Goal: Task Accomplishment & Management: Complete application form

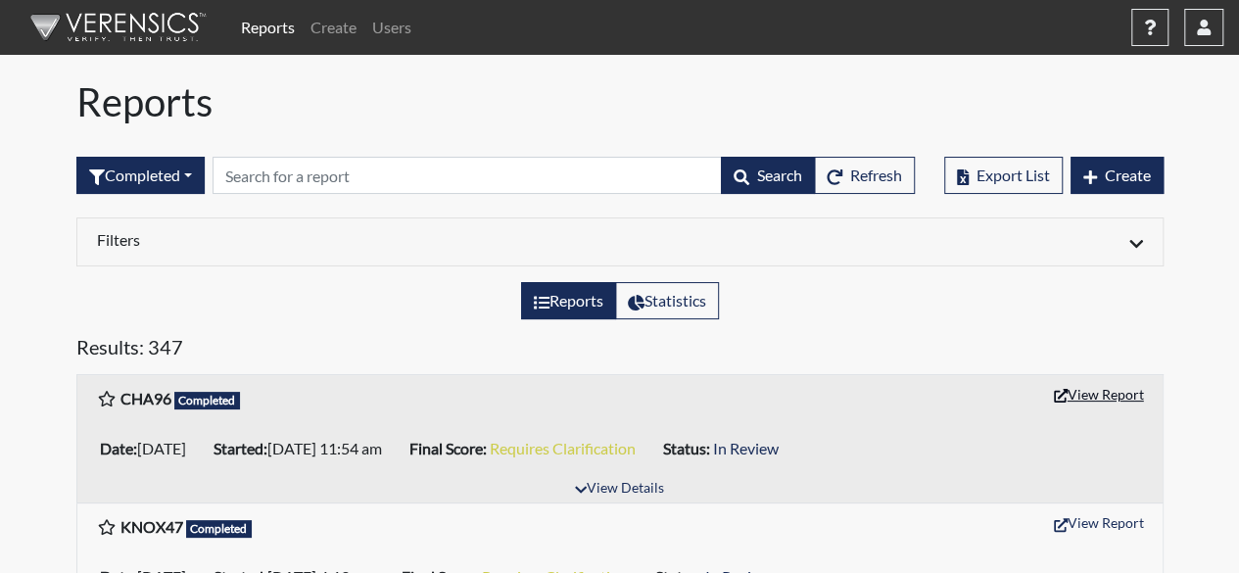
click at [1087, 395] on button "View Report" at bounding box center [1099, 394] width 108 height 30
click at [1089, 391] on button "View Report" at bounding box center [1099, 394] width 108 height 30
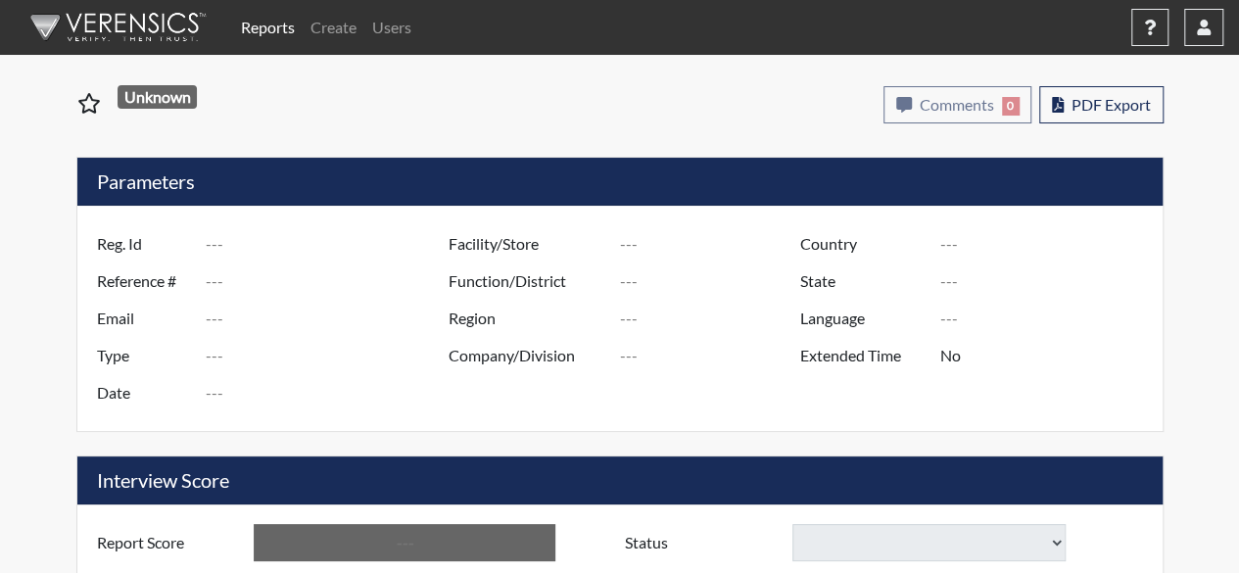
type input "CHA96"
type input "51284"
type input "jgriff371@gmail.com"
type input "Pre-Employment"
type input "Sep 15, 2025"
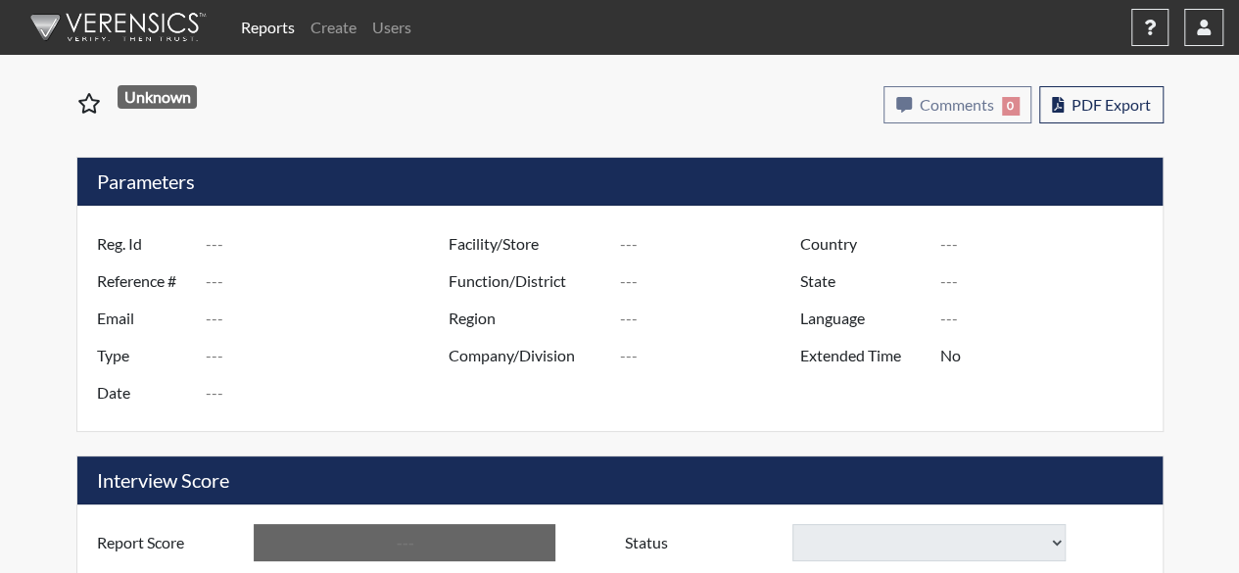
type input "[GEOGRAPHIC_DATA], [US_STATE]"
type input "[GEOGRAPHIC_DATA]"
type input "[US_STATE]"
type input "English"
type input "Requires Clarification"
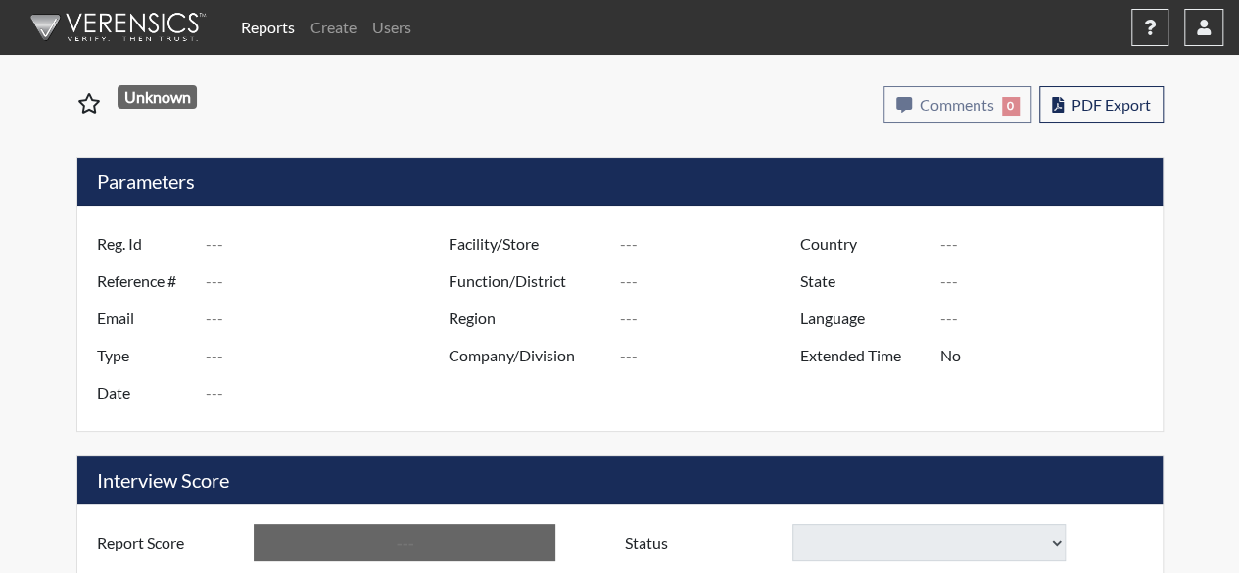
select select
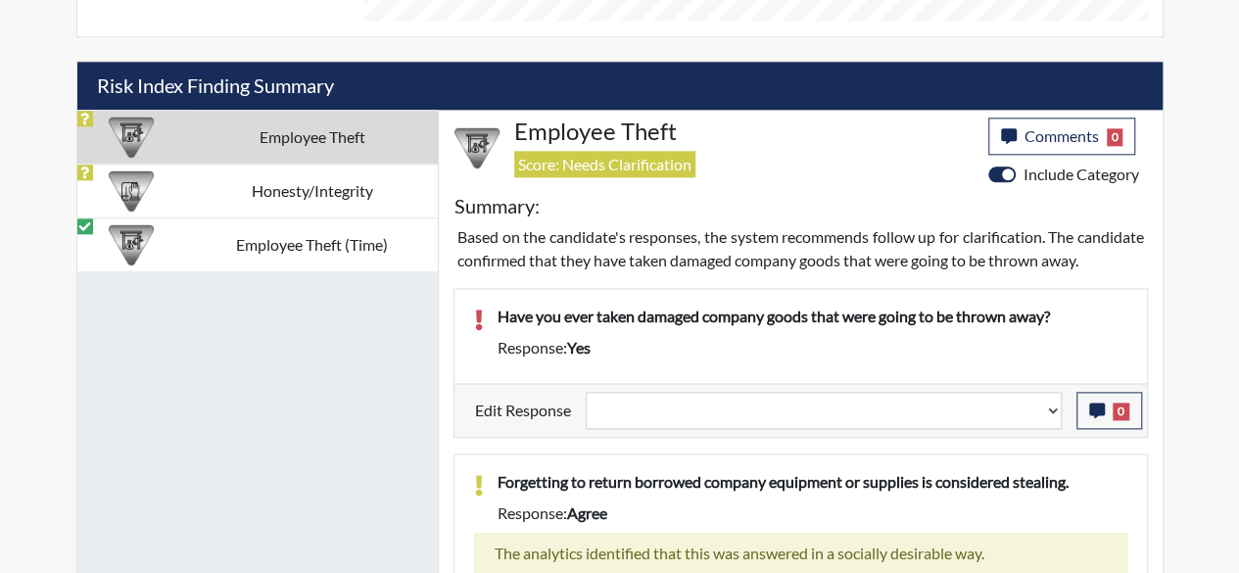
scroll to position [1175, 0]
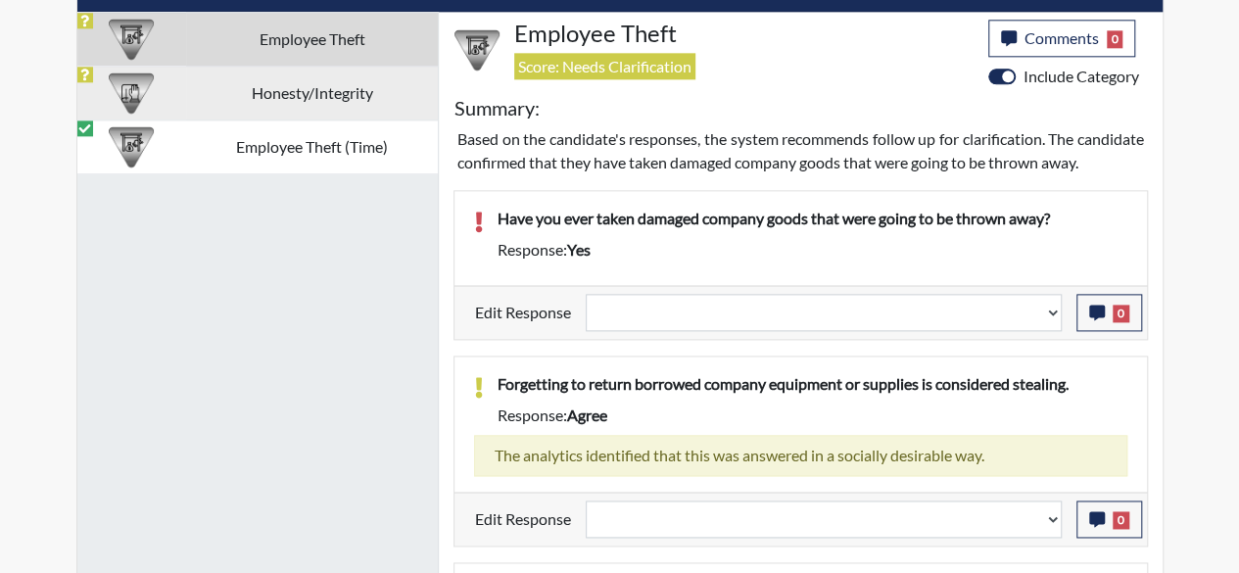
click at [332, 91] on td "Honesty/Integrity" at bounding box center [312, 93] width 252 height 54
select select
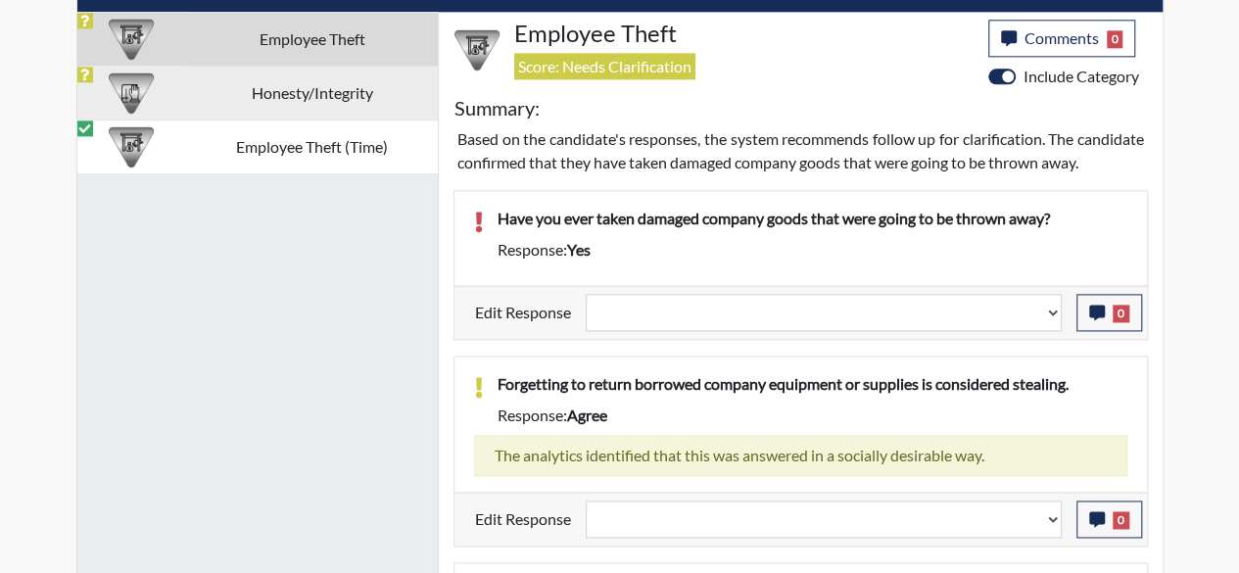
select select
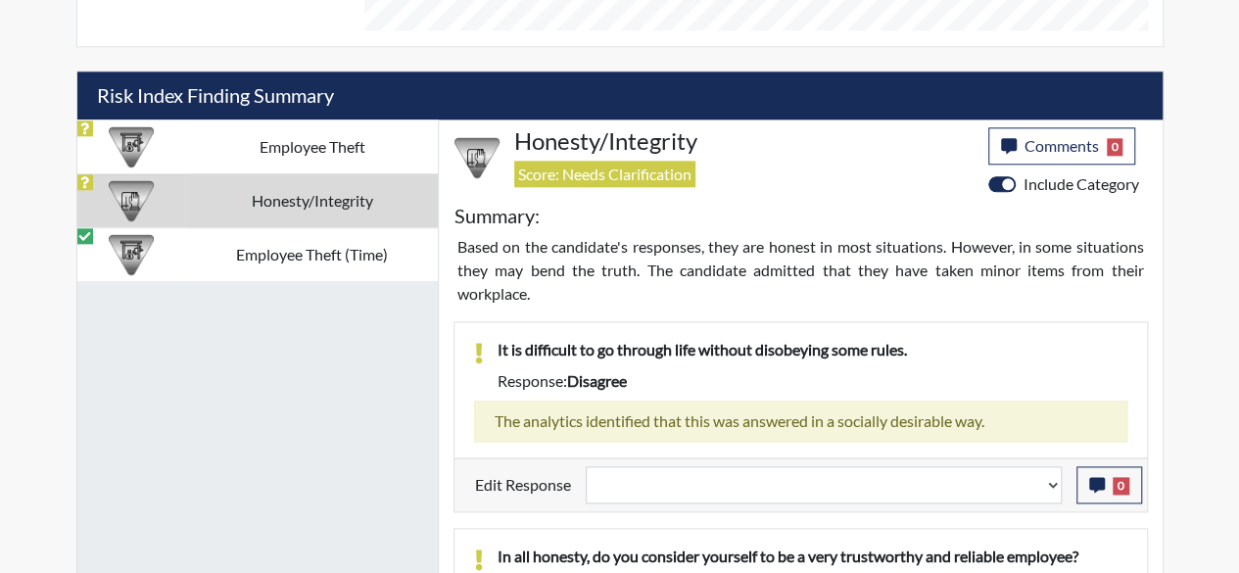
scroll to position [872, 0]
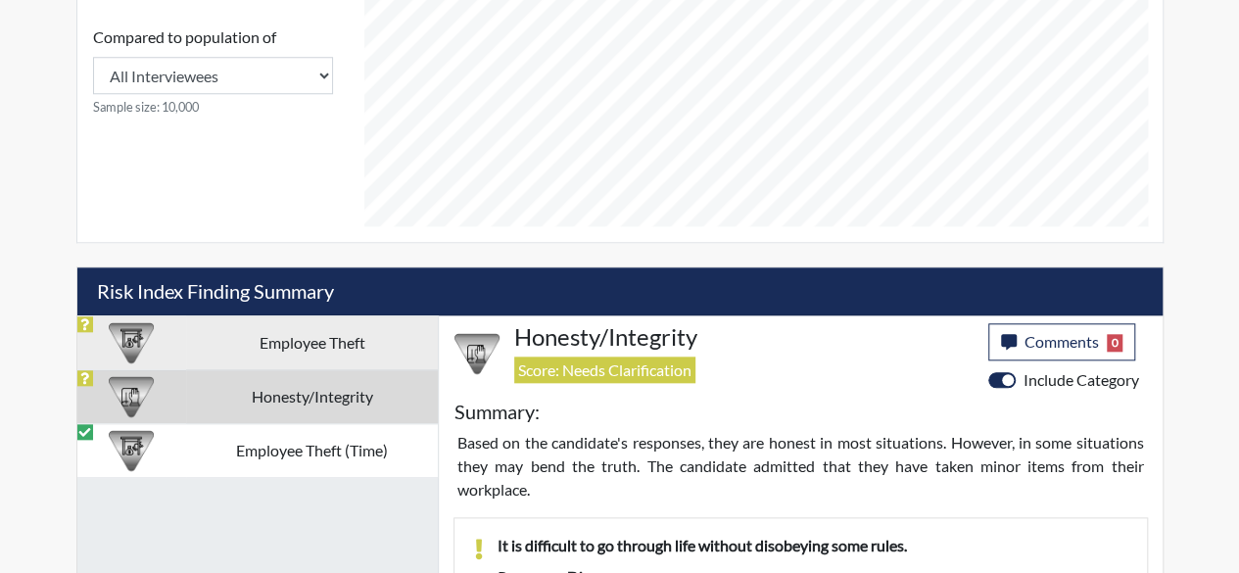
click at [317, 342] on td "Employee Theft" at bounding box center [312, 342] width 252 height 54
select select
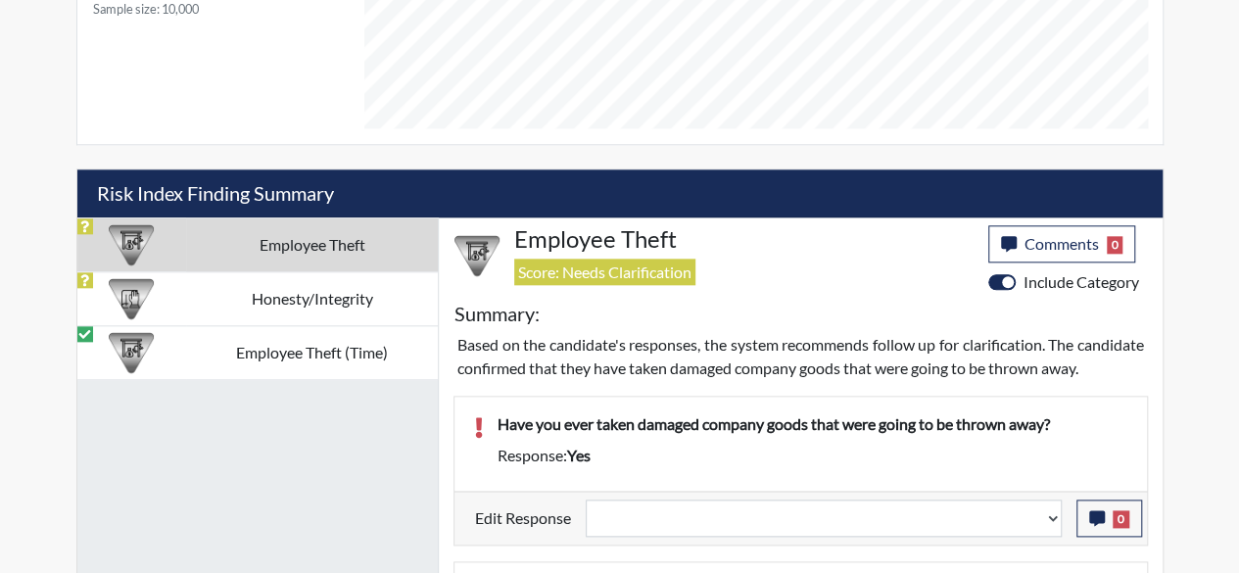
scroll to position [1068, 0]
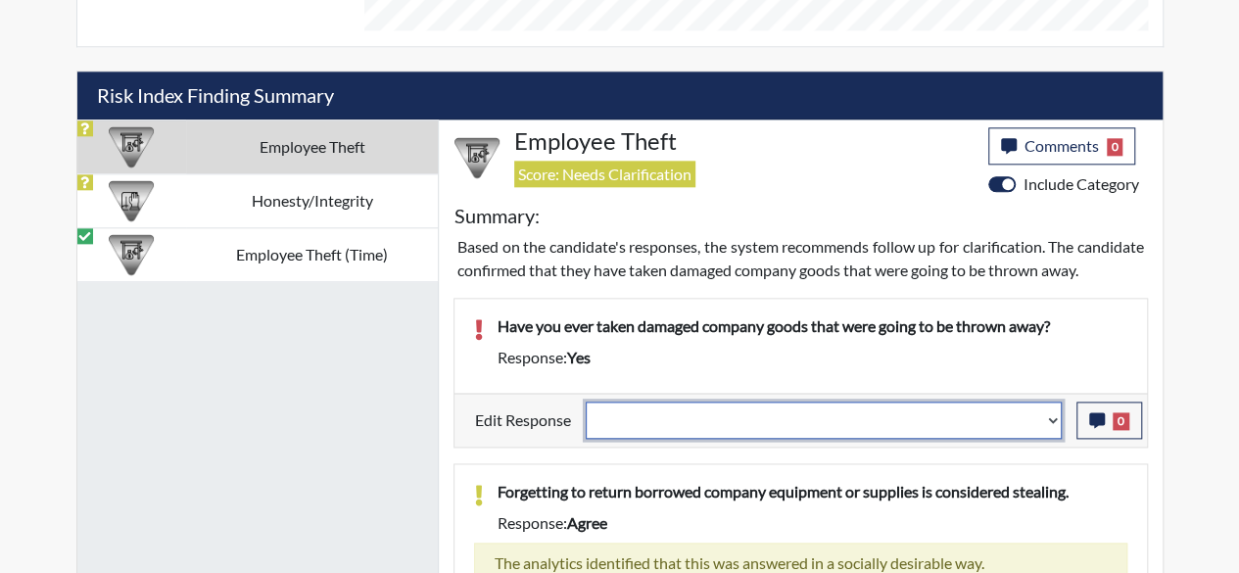
click at [1051, 438] on select "Question is not relevant. Results will be updated. Reasonable explanation provi…" at bounding box center [824, 420] width 476 height 37
select select "reasonable-explanation-provided"
click at [586, 418] on select "Question is not relevant. Results will be updated. Reasonable explanation provi…" at bounding box center [824, 420] width 476 height 37
select select
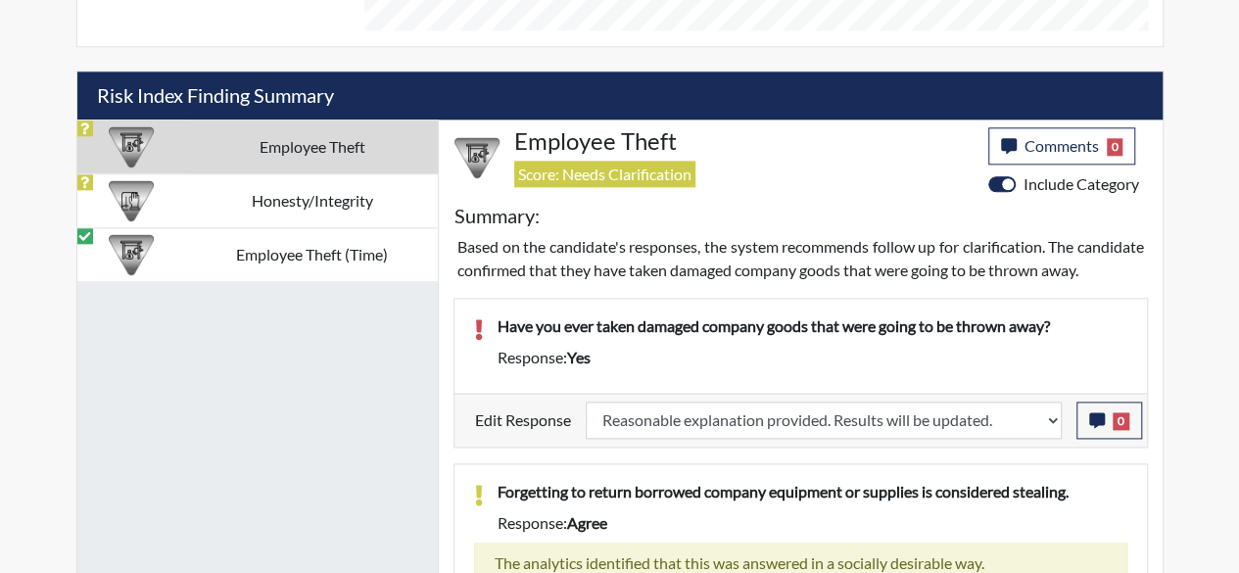
select select
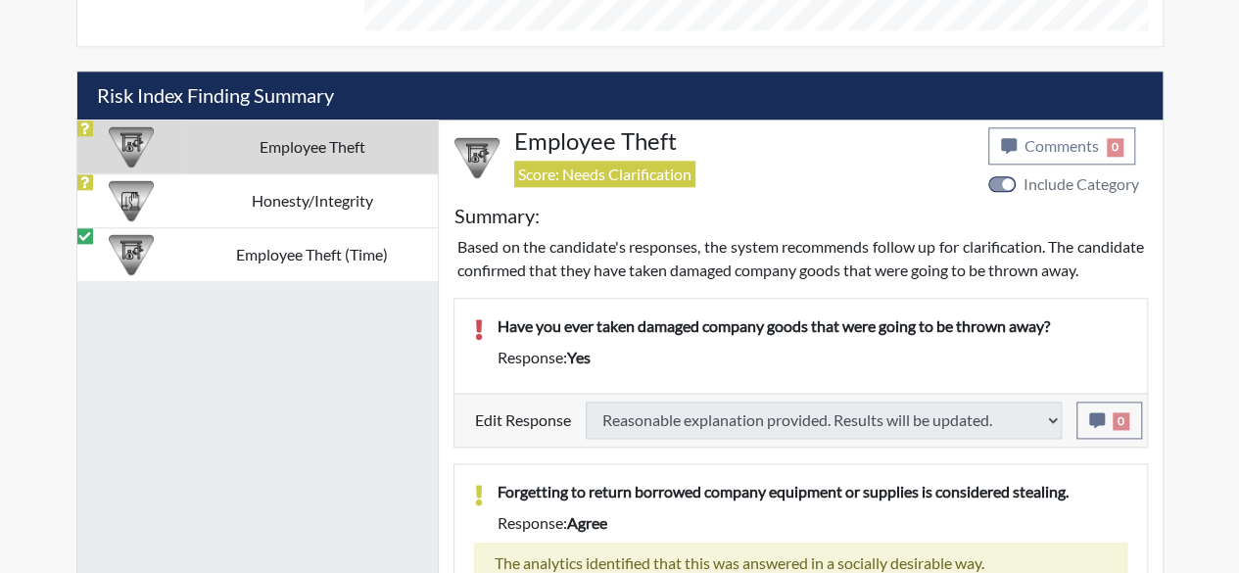
select select
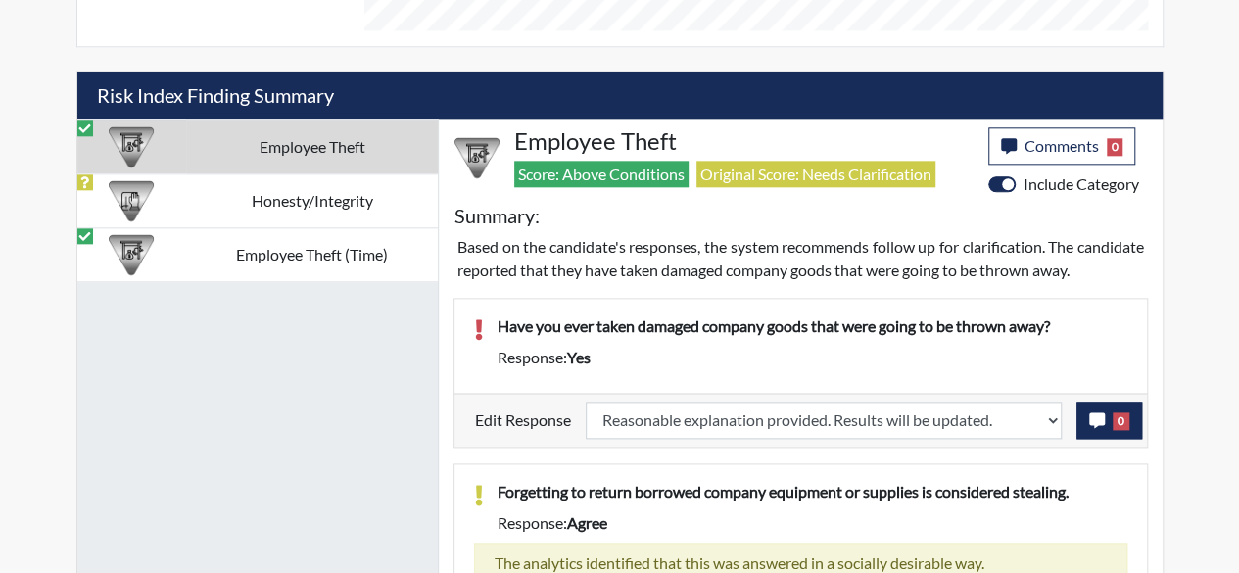
scroll to position [325, 815]
click at [1124, 430] on span "0" at bounding box center [1121, 421] width 17 height 18
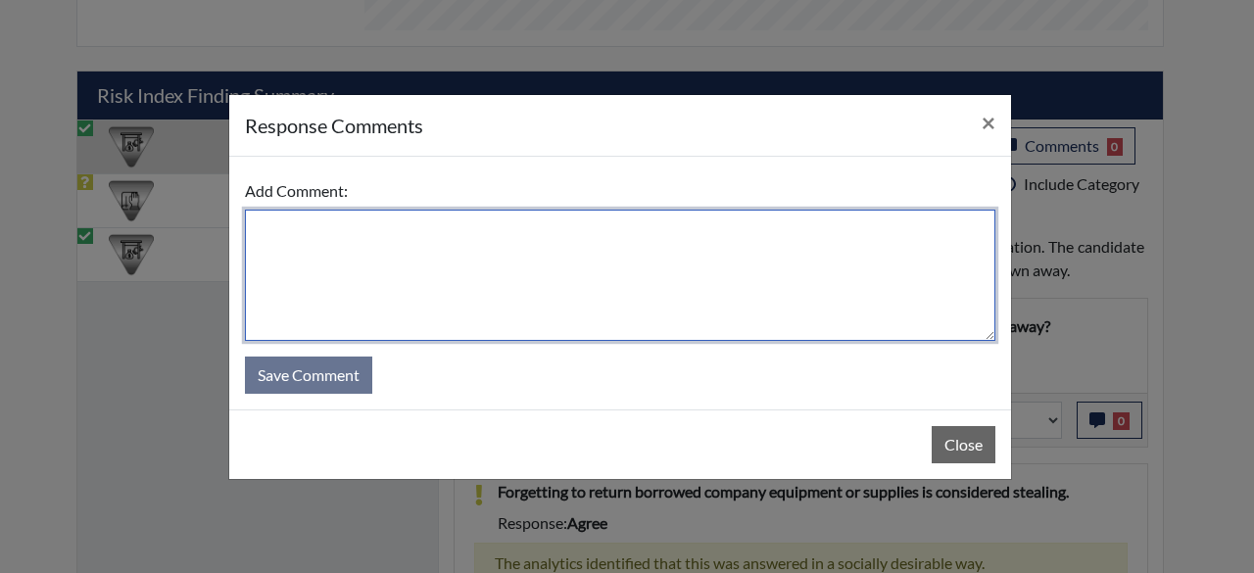
click at [267, 220] on textarea at bounding box center [620, 275] width 750 height 131
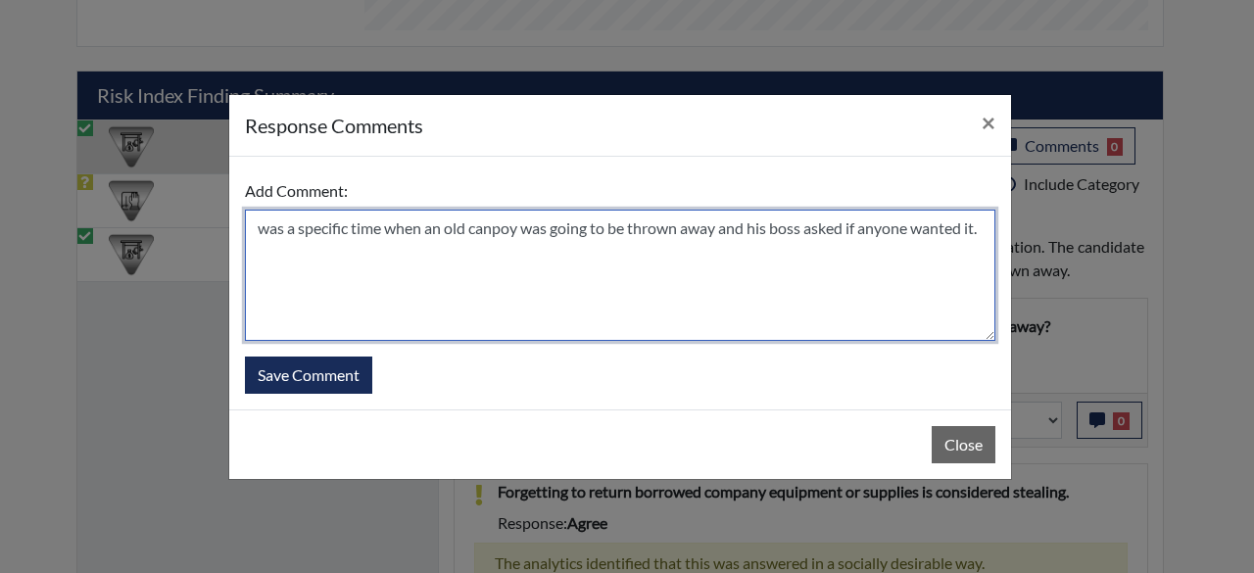
click at [496, 232] on textarea "was a specific time when an old canpoy was going to be thrown away and his boss…" at bounding box center [620, 275] width 750 height 131
type textarea "was a specific time when an old canopy was going to be thrown away and his boss…"
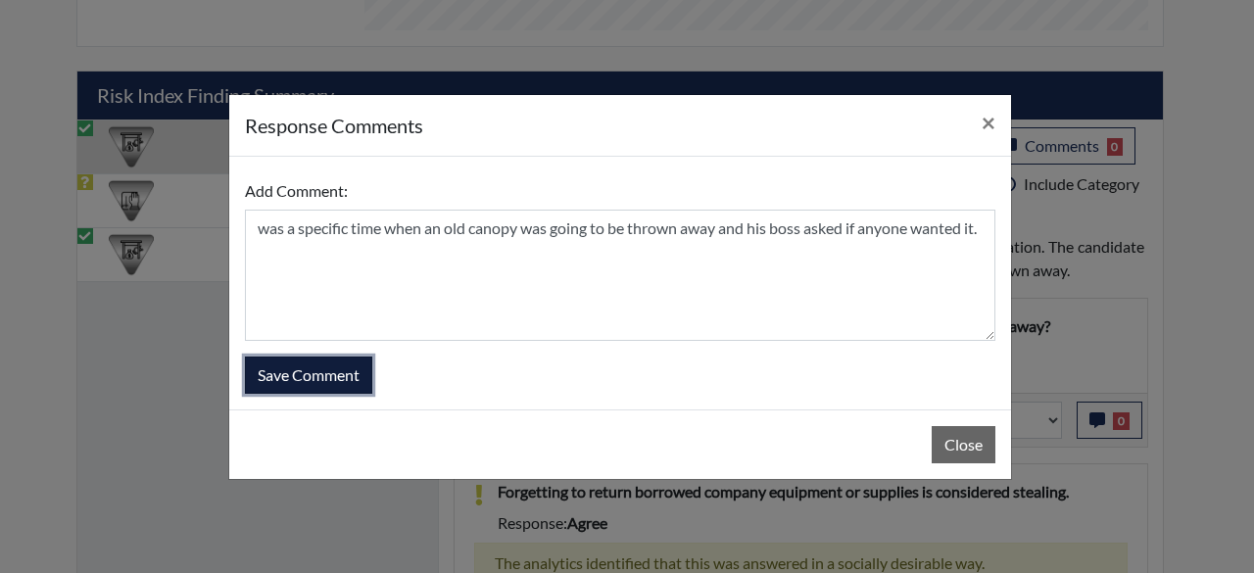
click at [341, 379] on button "Save Comment" at bounding box center [308, 375] width 127 height 37
select select
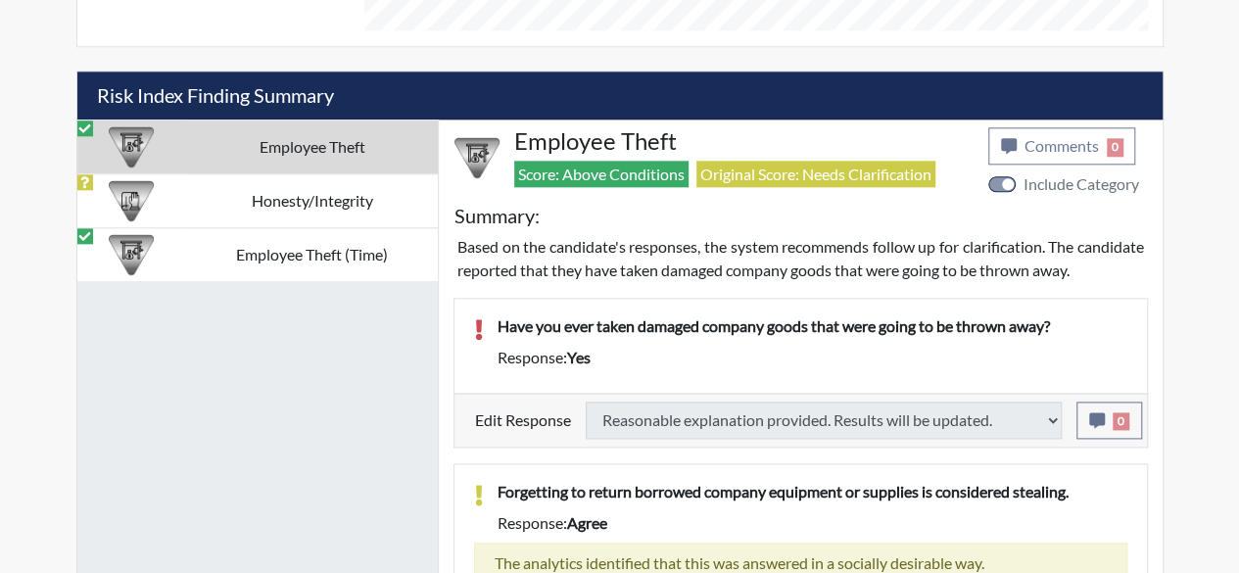
select select
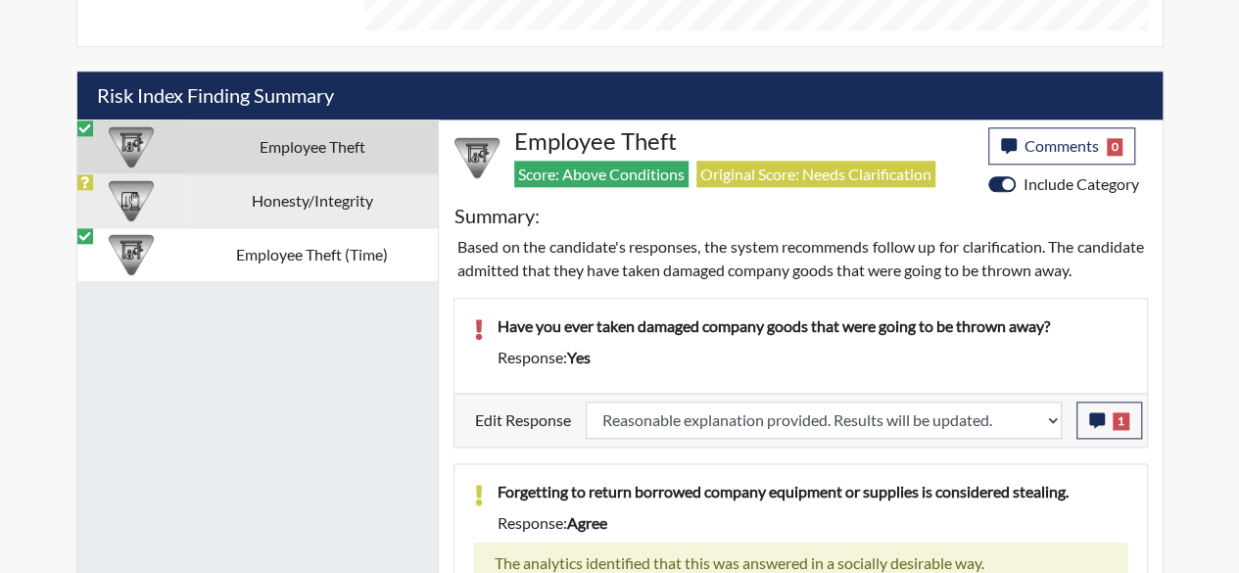
click at [266, 187] on td "Honesty/Integrity" at bounding box center [312, 200] width 252 height 54
select select
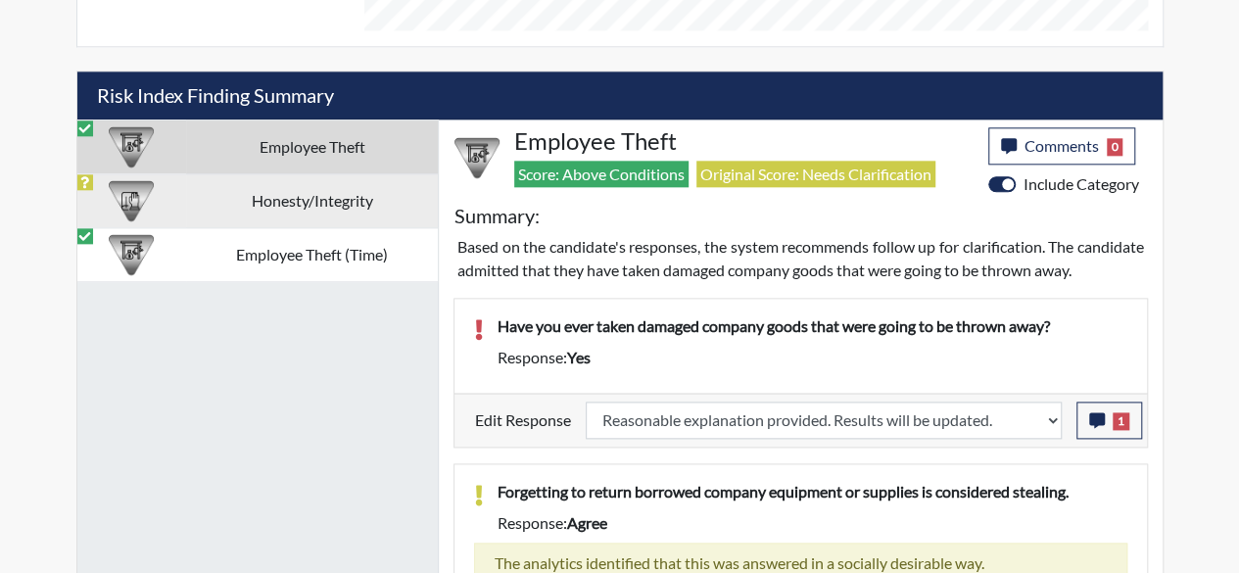
select select
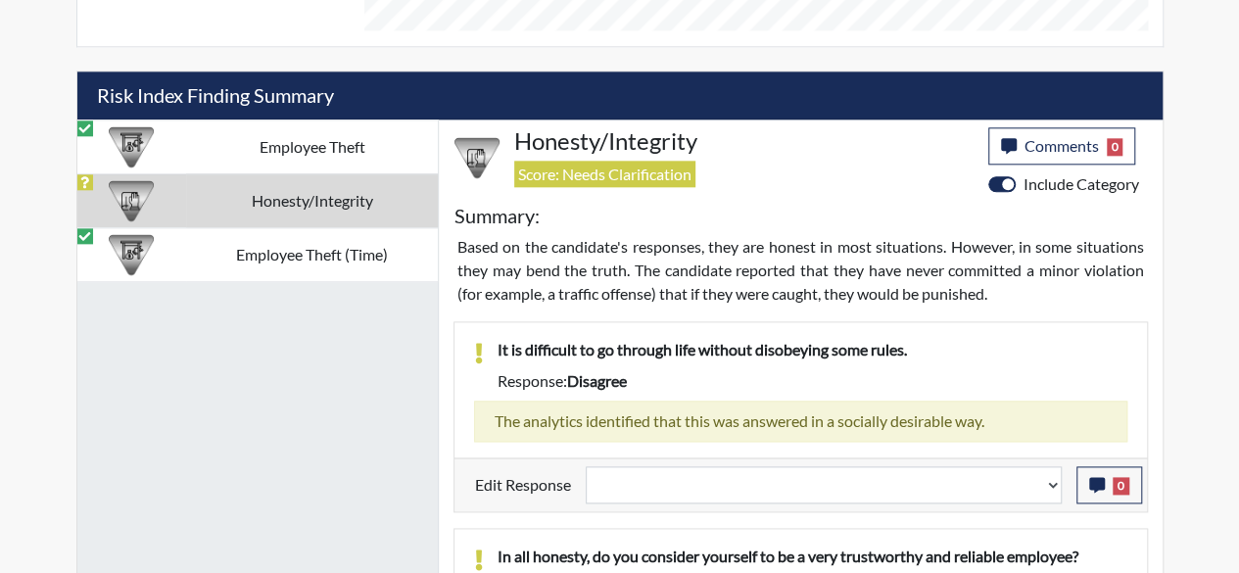
scroll to position [1166, 0]
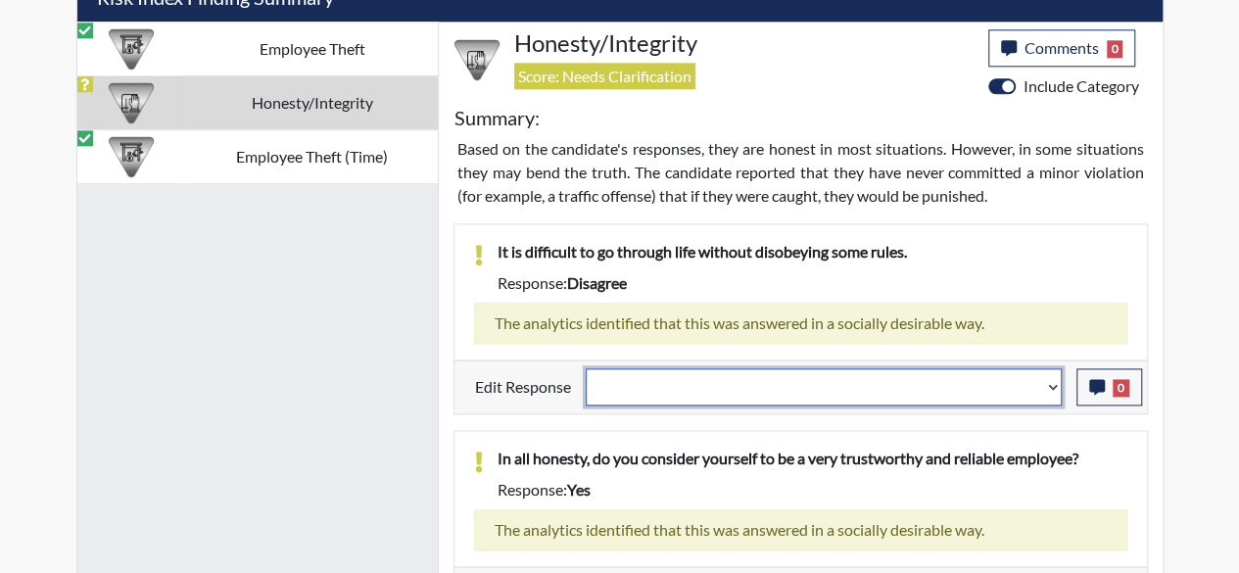
click at [1050, 380] on select "Question is not relevant. Results will be updated. Reasonable explanation provi…" at bounding box center [824, 386] width 476 height 37
select select "reasonable-explanation-provided"
click at [586, 368] on select "Question is not relevant. Results will be updated. Reasonable explanation provi…" at bounding box center [824, 386] width 476 height 37
select select
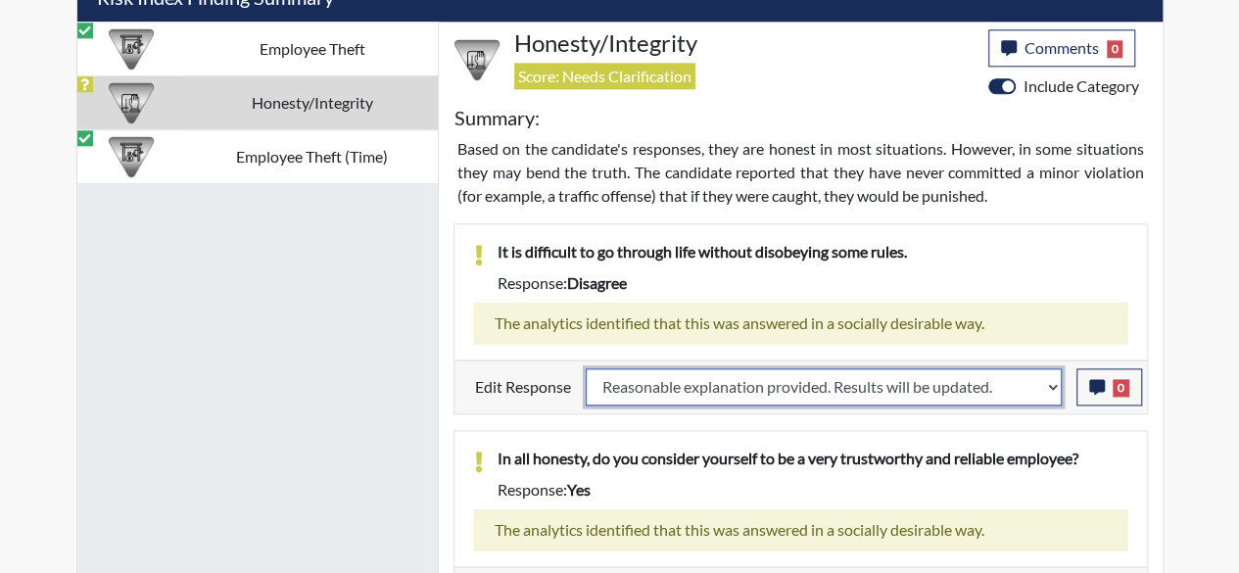
select select
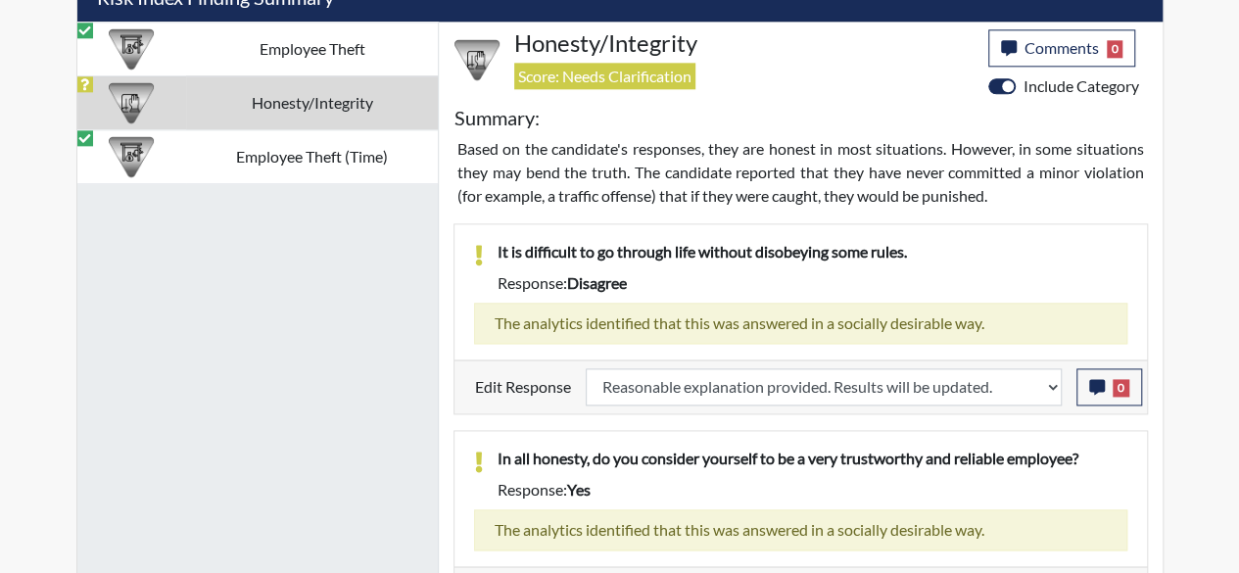
select select
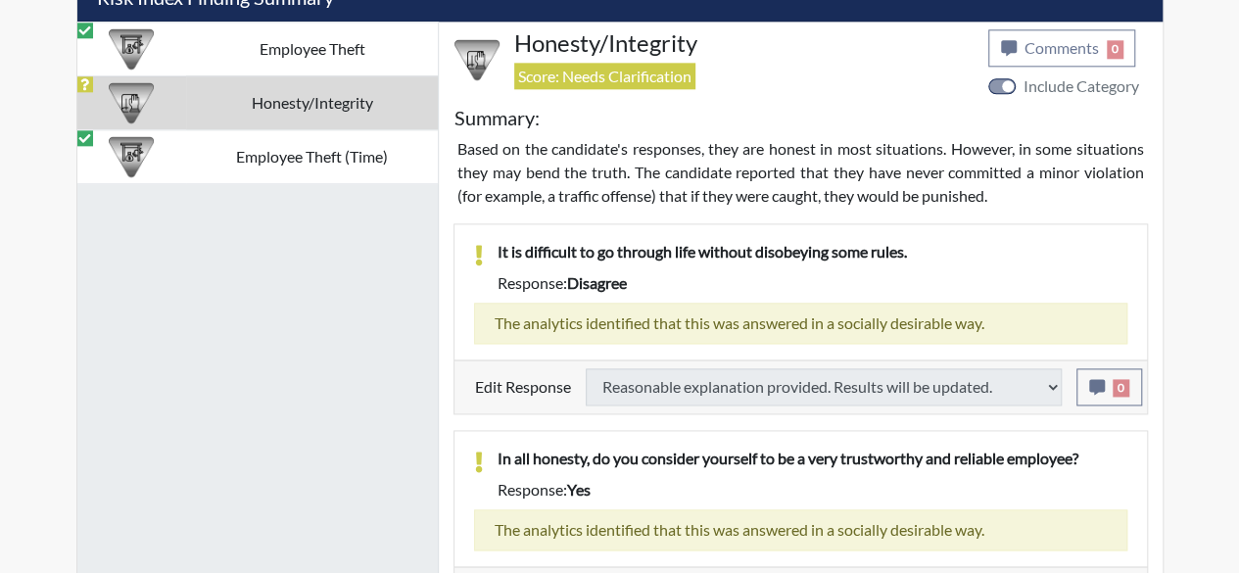
scroll to position [1361, 0]
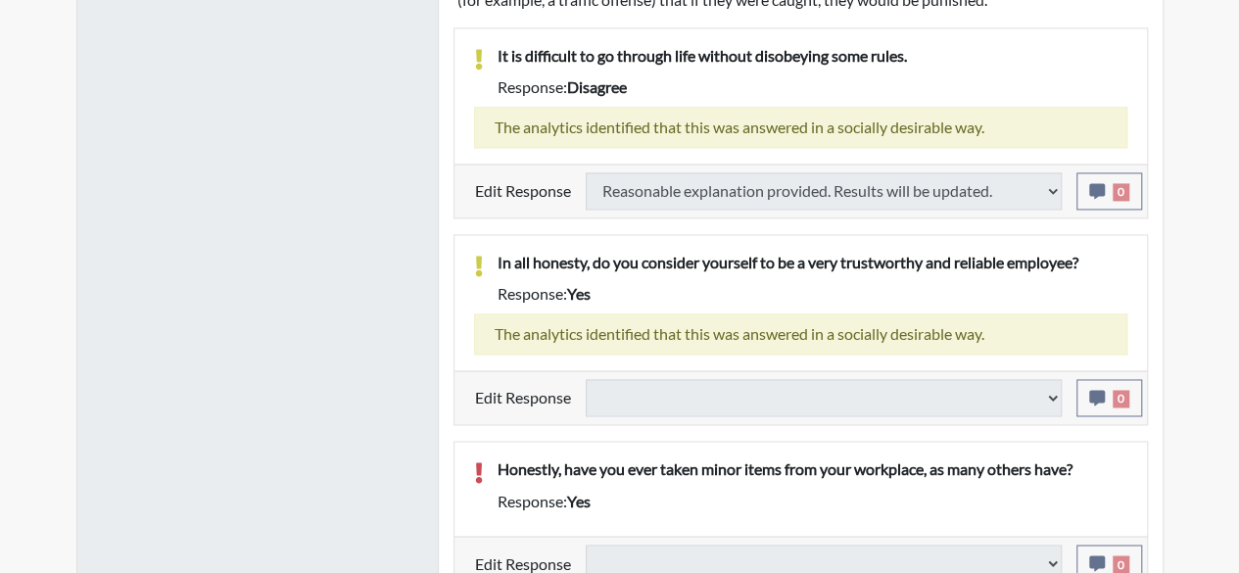
type input "Above Conditions"
select select
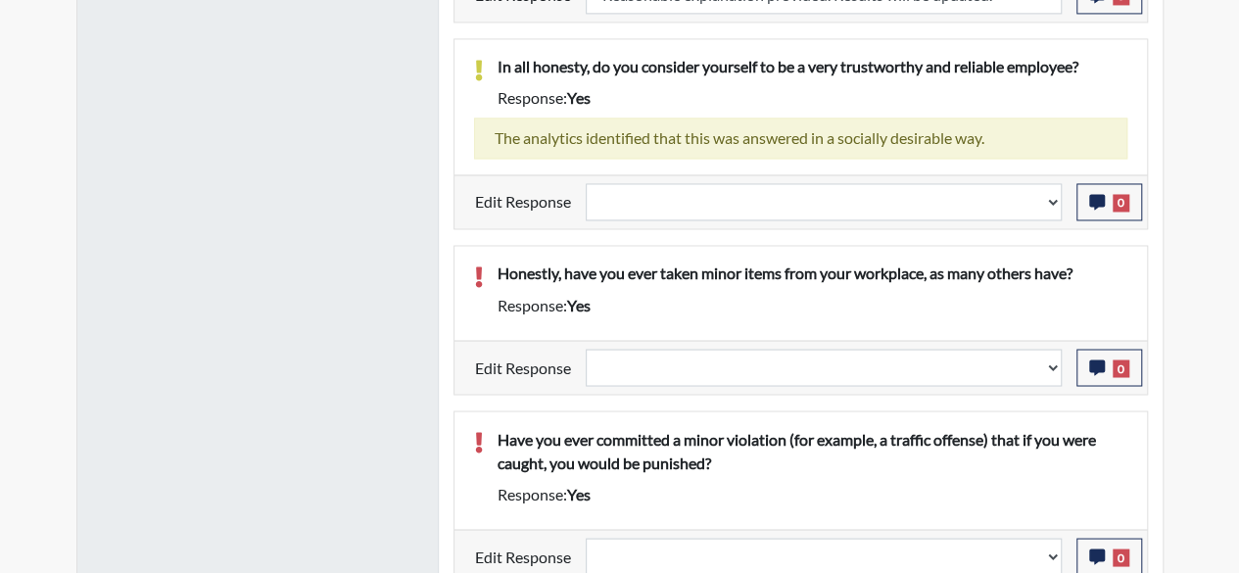
scroll to position [1264, 0]
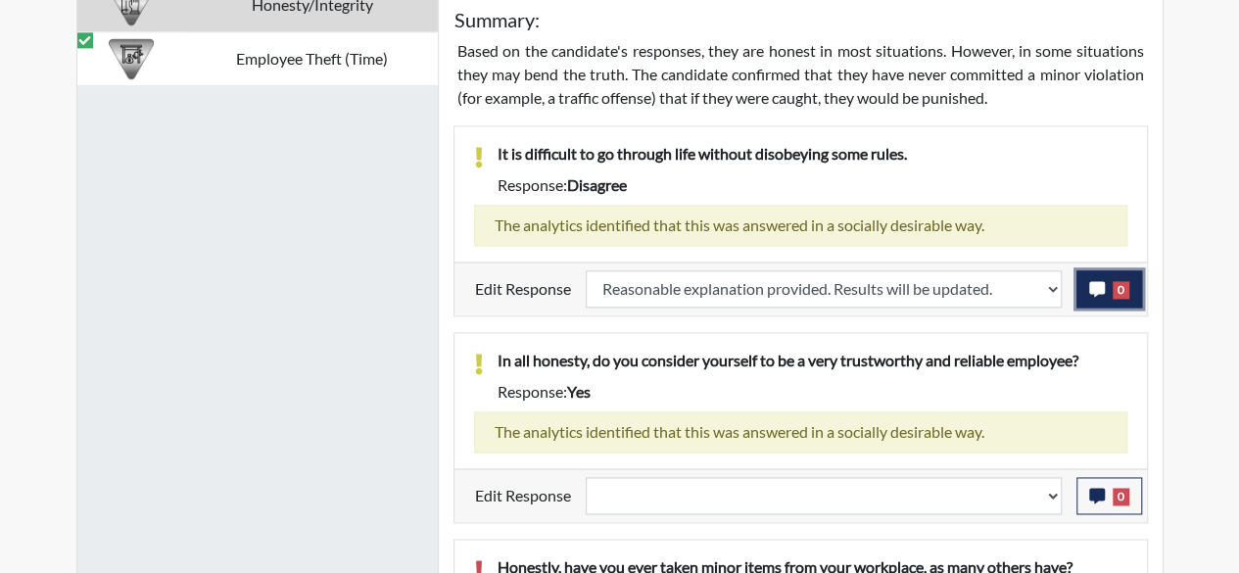
click at [1121, 281] on span "0" at bounding box center [1121, 290] width 17 height 18
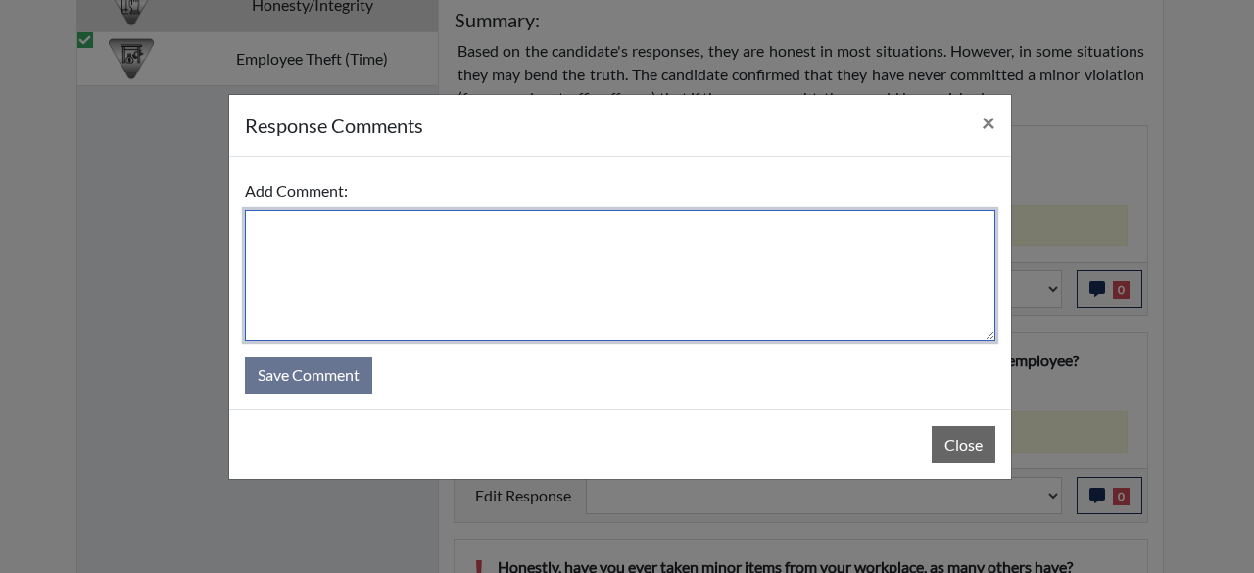
click at [298, 240] on textarea at bounding box center [620, 275] width 750 height 131
type textarea "t"
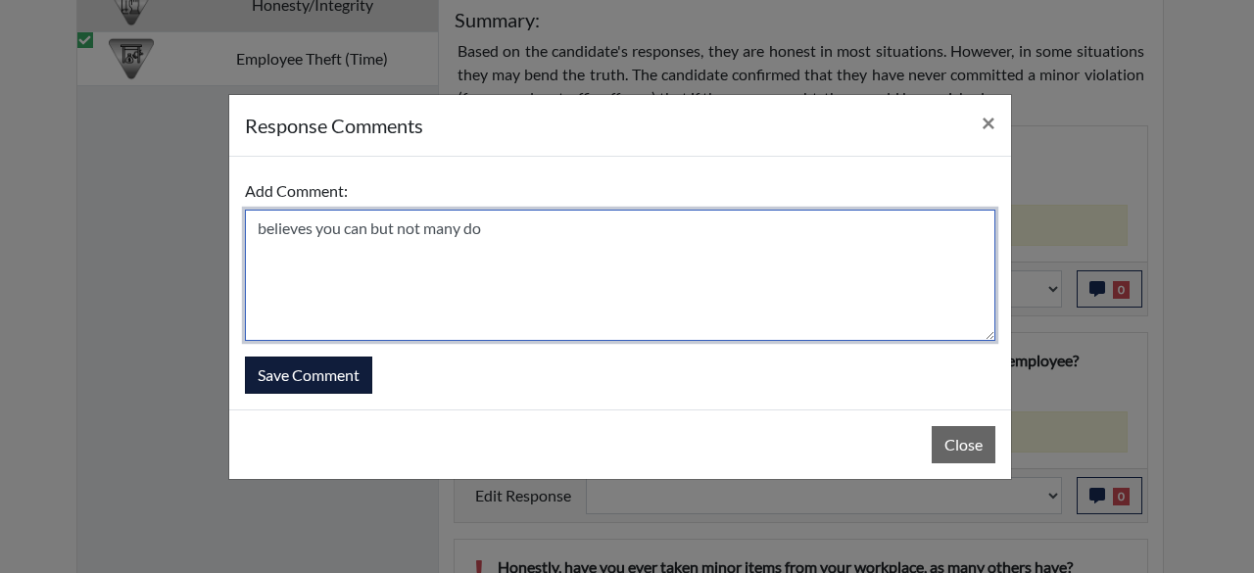
type textarea "believes you can but not many do"
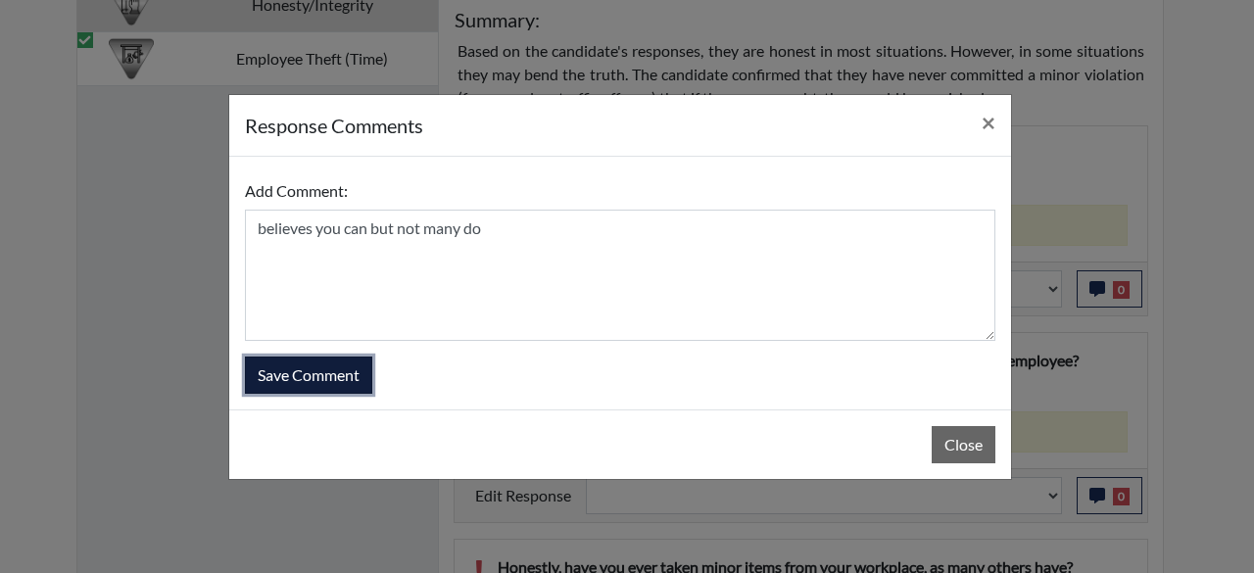
click at [325, 371] on button "Save Comment" at bounding box center [308, 375] width 127 height 37
select select
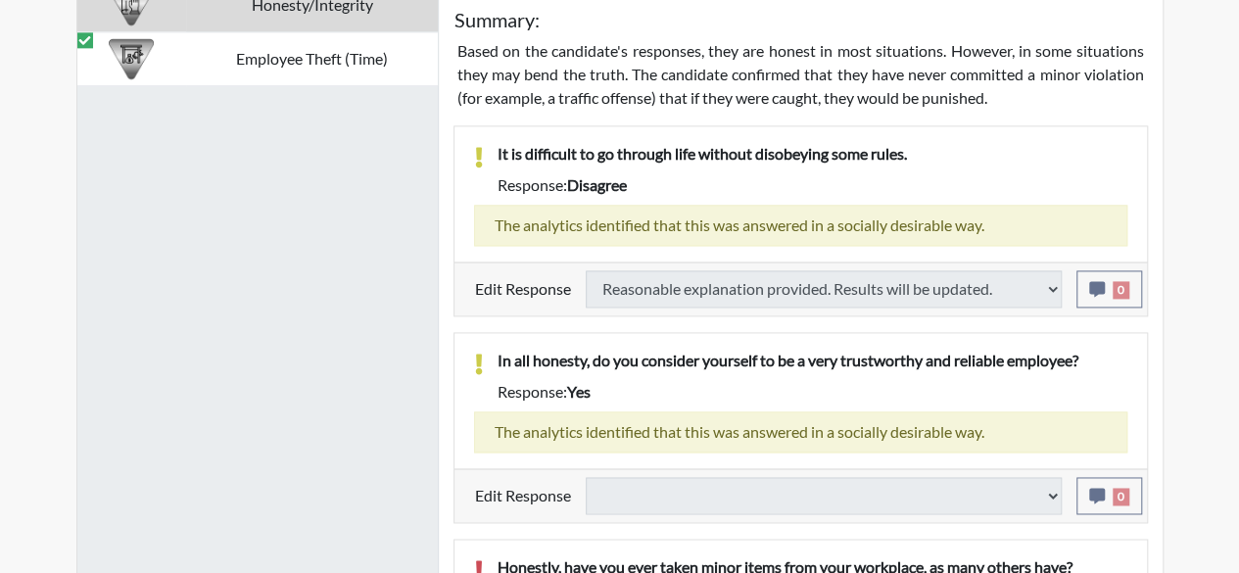
select select
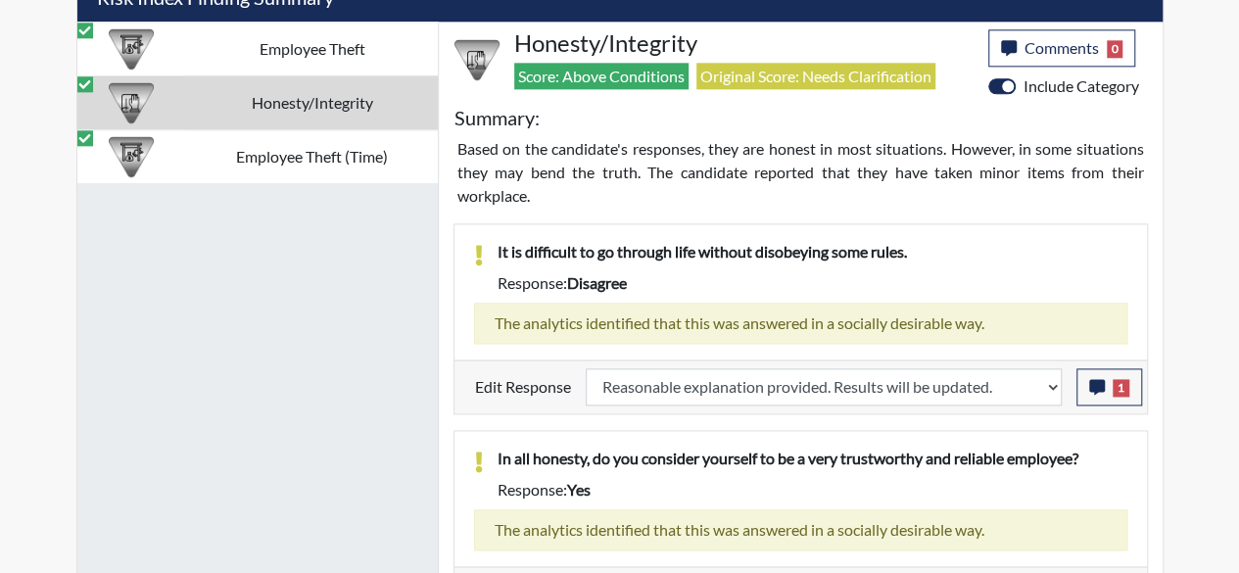
scroll to position [1361, 0]
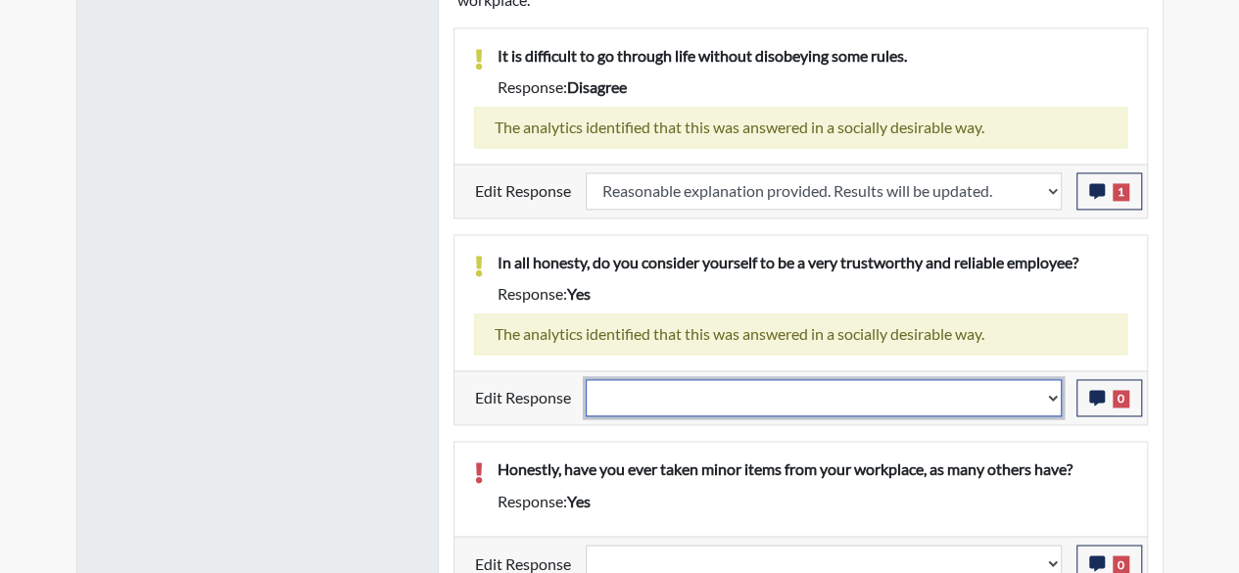
click at [1052, 394] on select "Question is not relevant. Results will be updated. Reasonable explanation provi…" at bounding box center [824, 397] width 476 height 37
select select "reasonable-explanation-provided"
click at [586, 379] on select "Question is not relevant. Results will be updated. Reasonable explanation provi…" at bounding box center [824, 397] width 476 height 37
select select
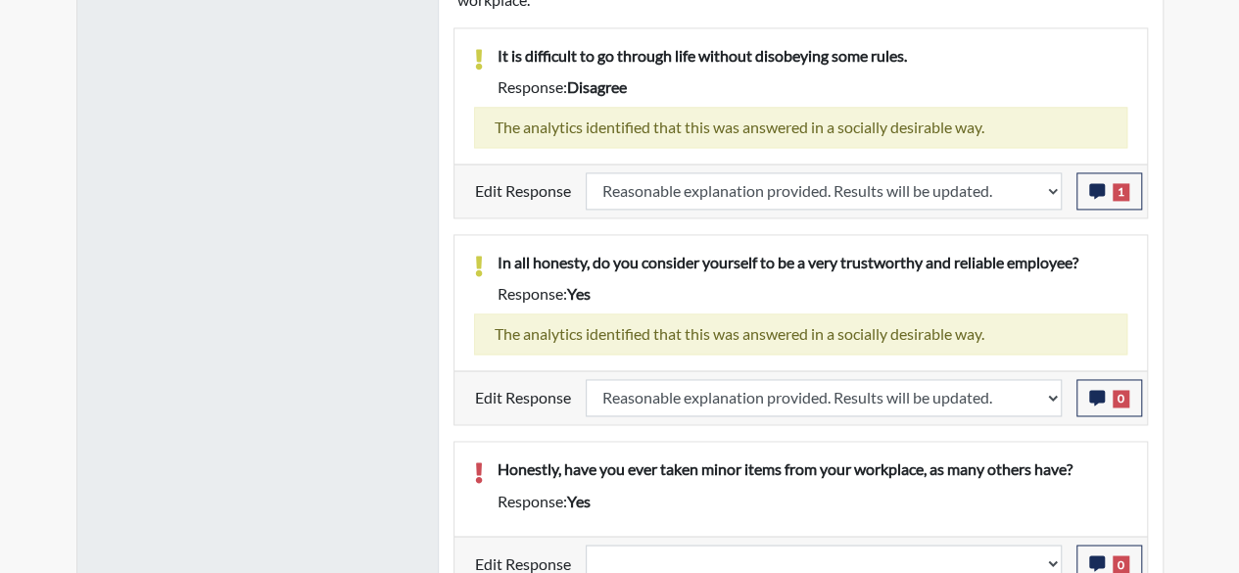
select select
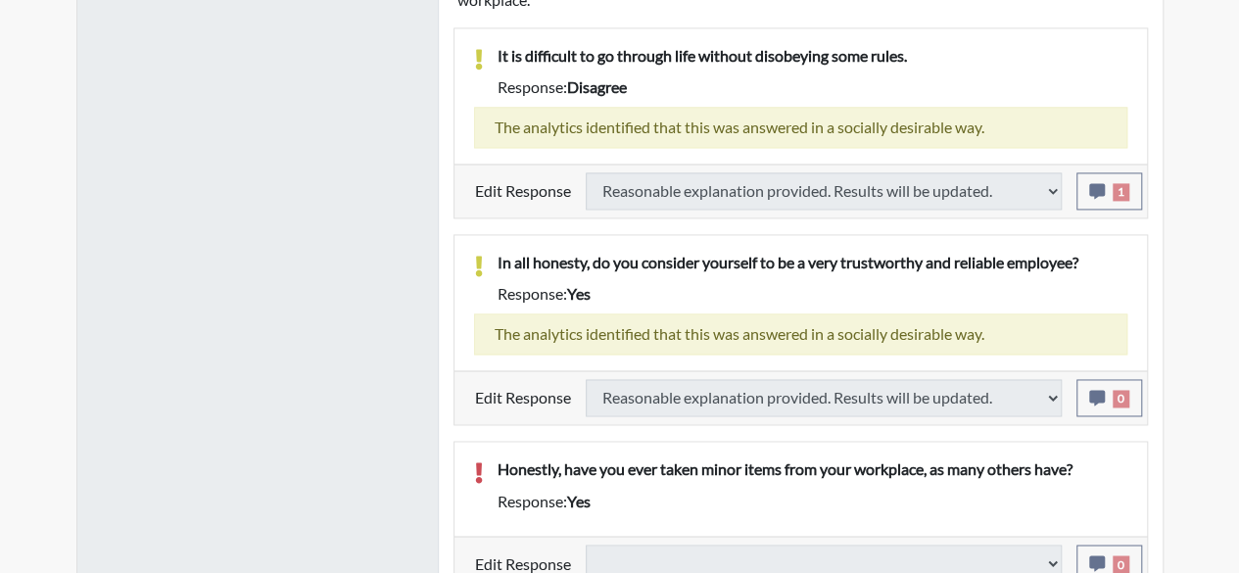
select select
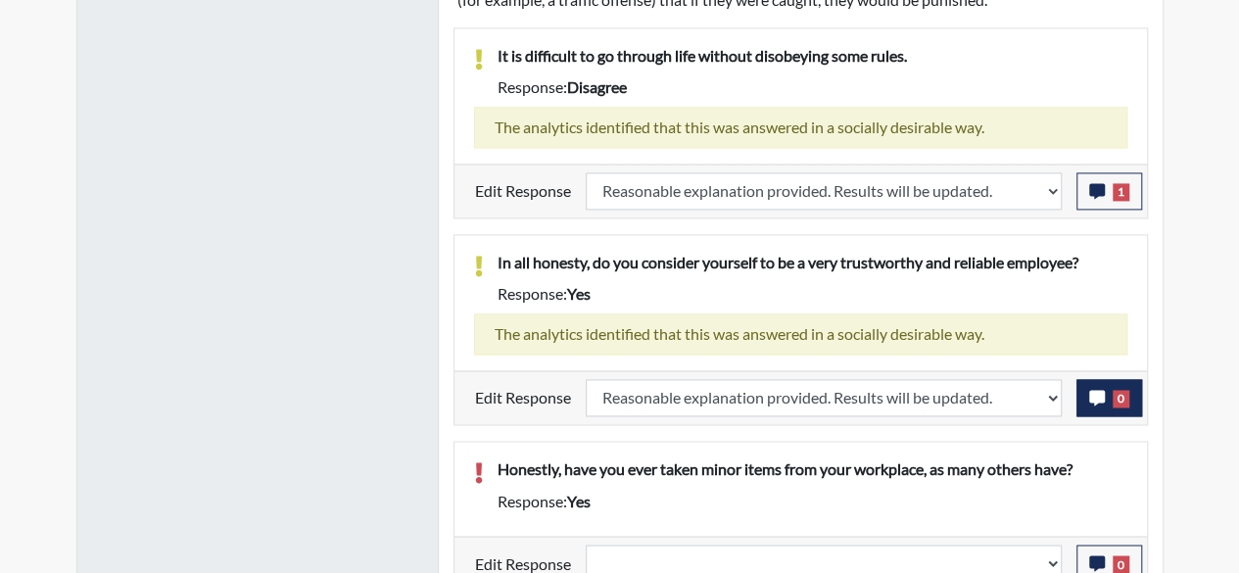
scroll to position [325, 815]
click at [1126, 391] on span "0" at bounding box center [1121, 399] width 17 height 18
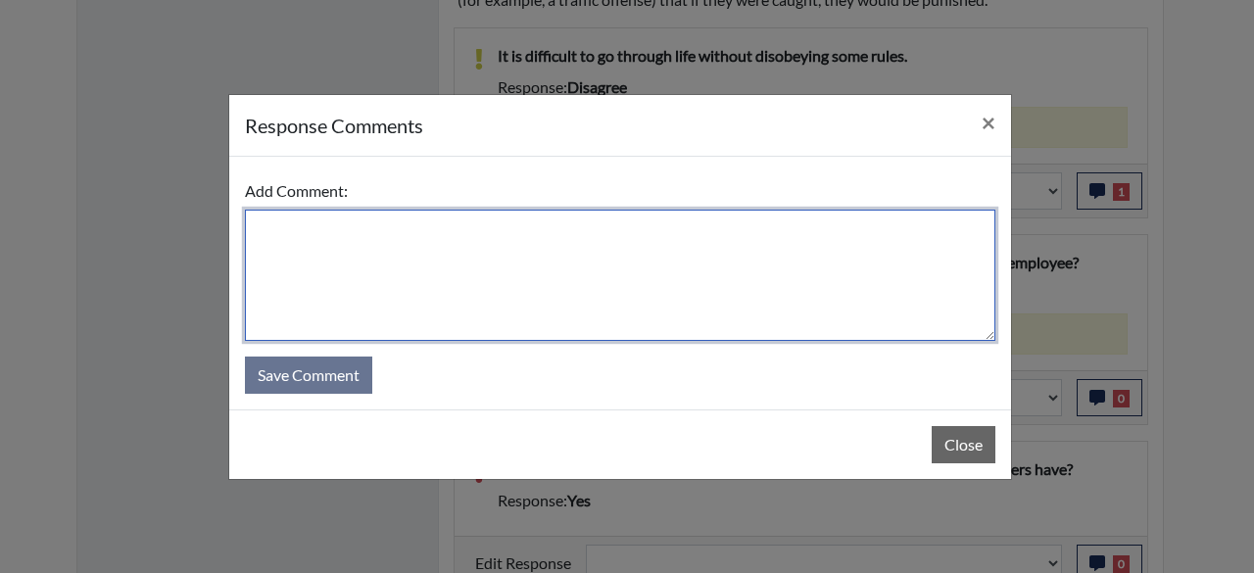
click at [321, 233] on textarea at bounding box center [620, 275] width 750 height 131
click at [317, 229] on textarea "confidetn in his integrity" at bounding box center [620, 275] width 750 height 131
type textarea "confident in his integrity"
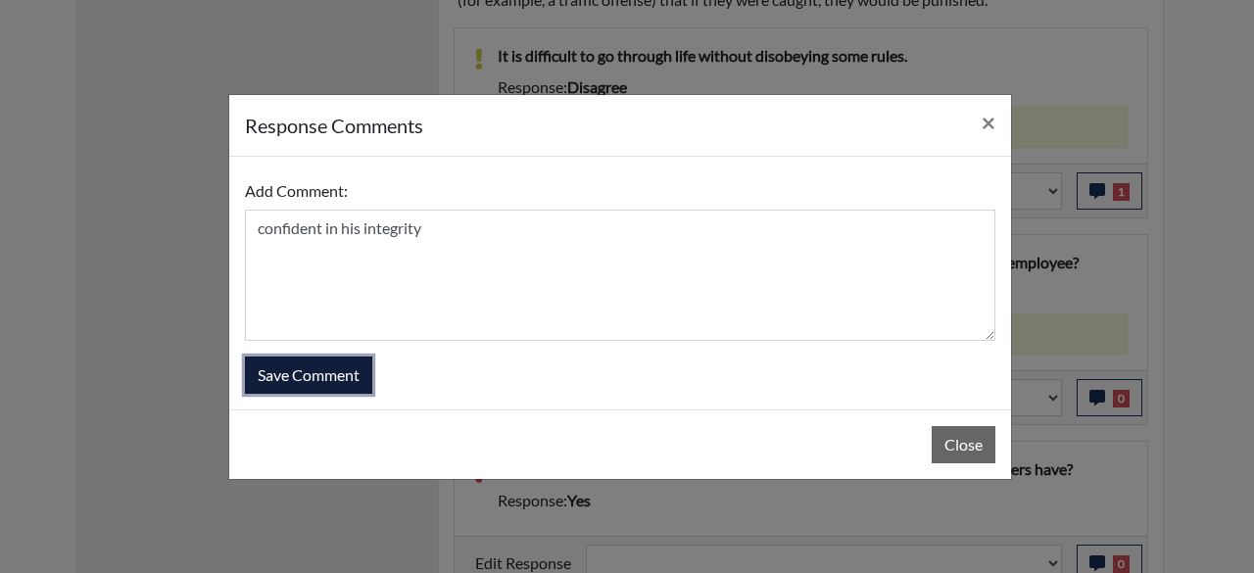
click at [327, 374] on button "Save Comment" at bounding box center [308, 375] width 127 height 37
select select
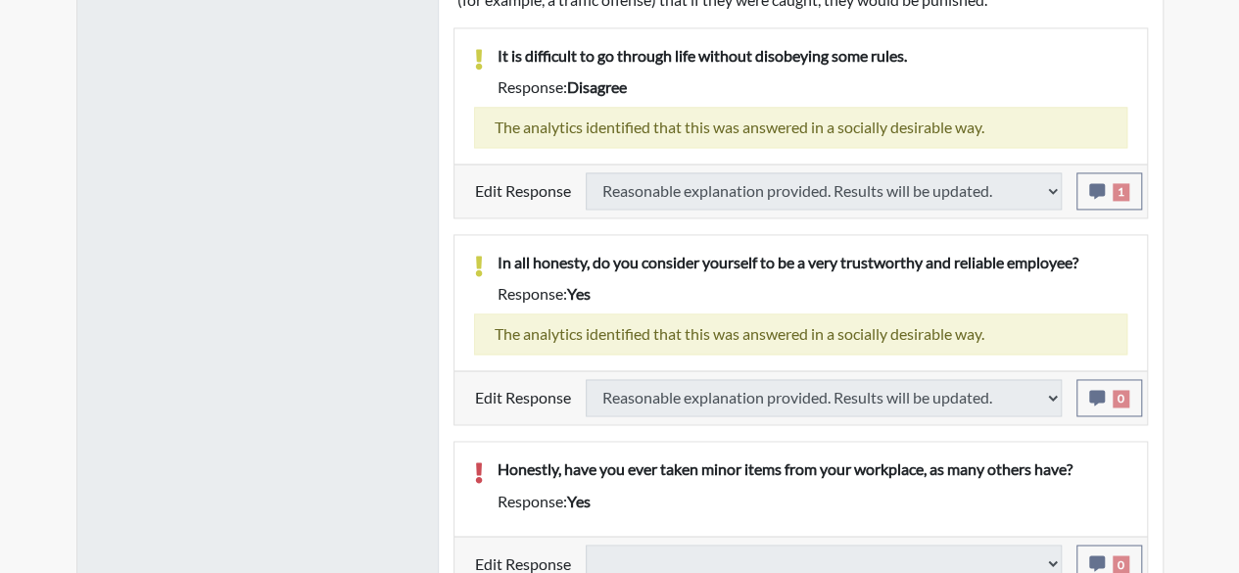
select select
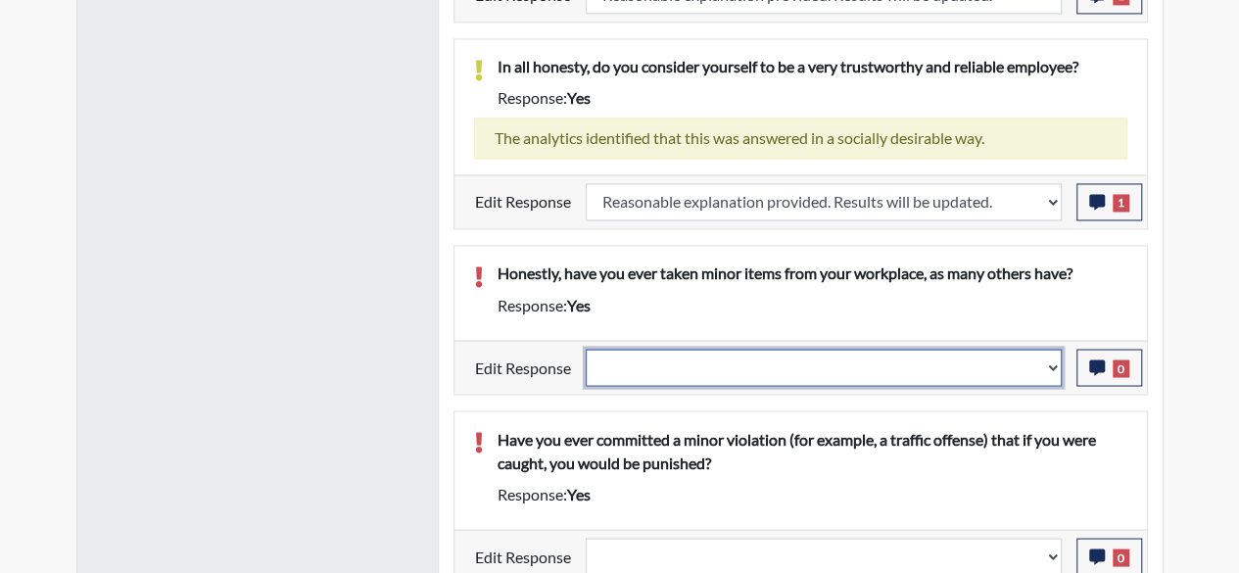
click at [1052, 352] on select "Question is not relevant. Results will be updated. Reasonable explanation provi…" at bounding box center [824, 367] width 476 height 37
select select "reasonable-explanation-provided"
click at [586, 349] on select "Question is not relevant. Results will be updated. Reasonable explanation provi…" at bounding box center [824, 367] width 476 height 37
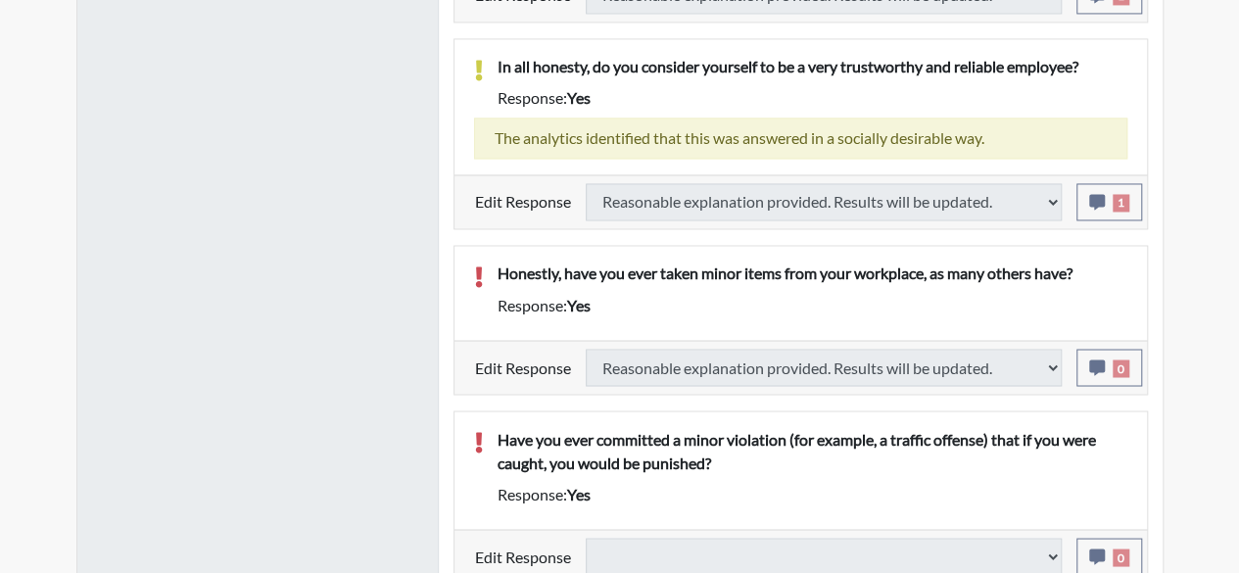
select select
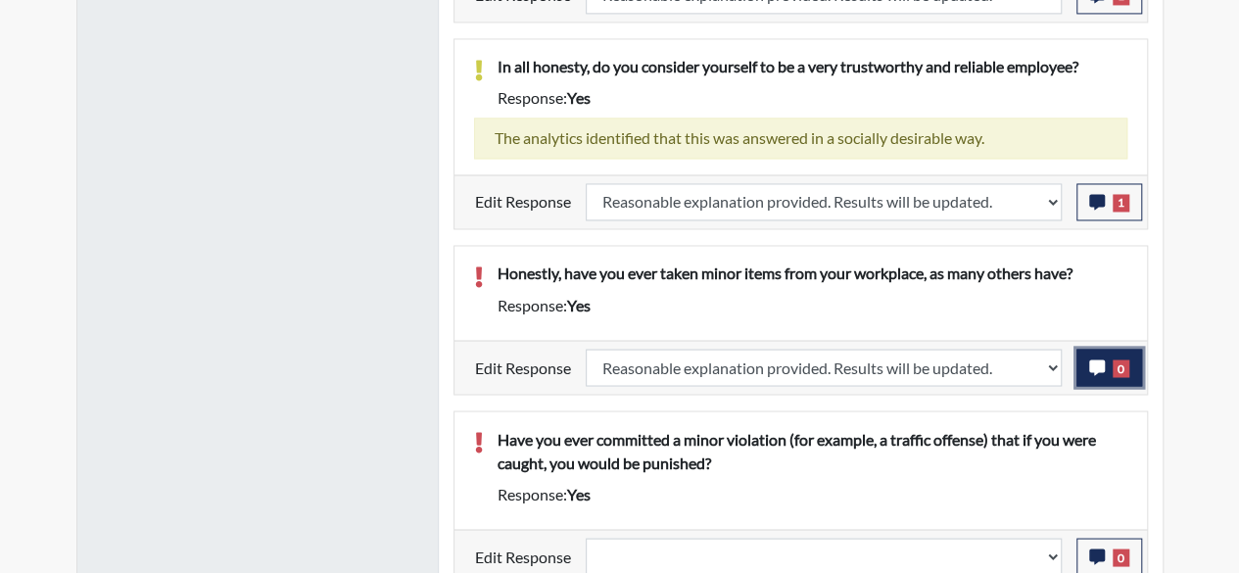
click at [1117, 359] on span "0" at bounding box center [1121, 368] width 17 height 18
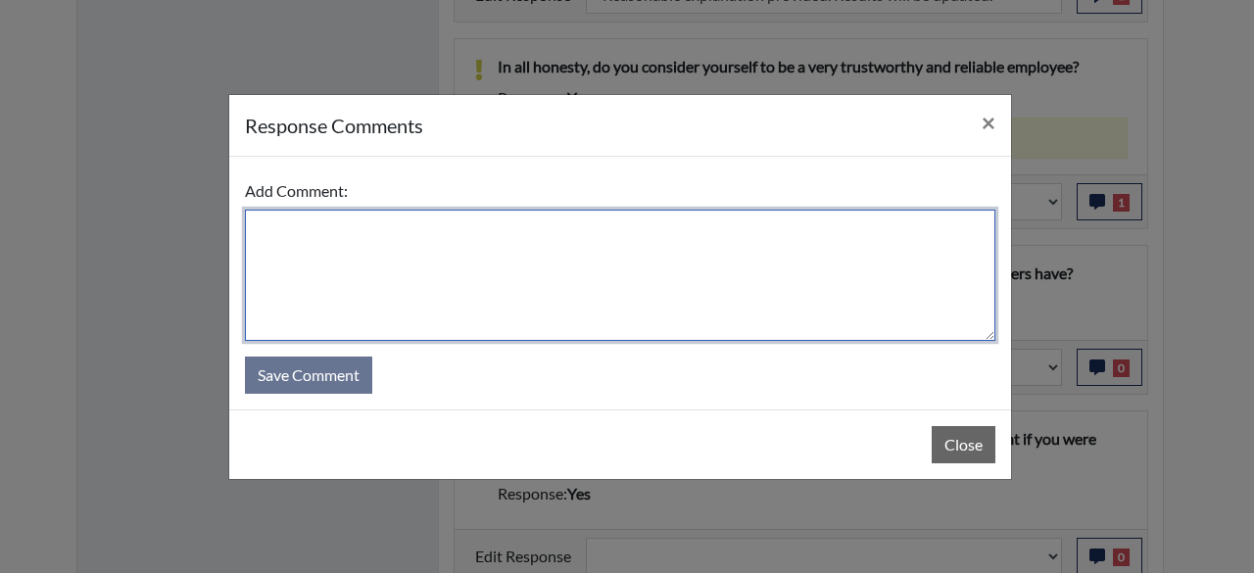
click at [341, 242] on textarea at bounding box center [620, 275] width 750 height 131
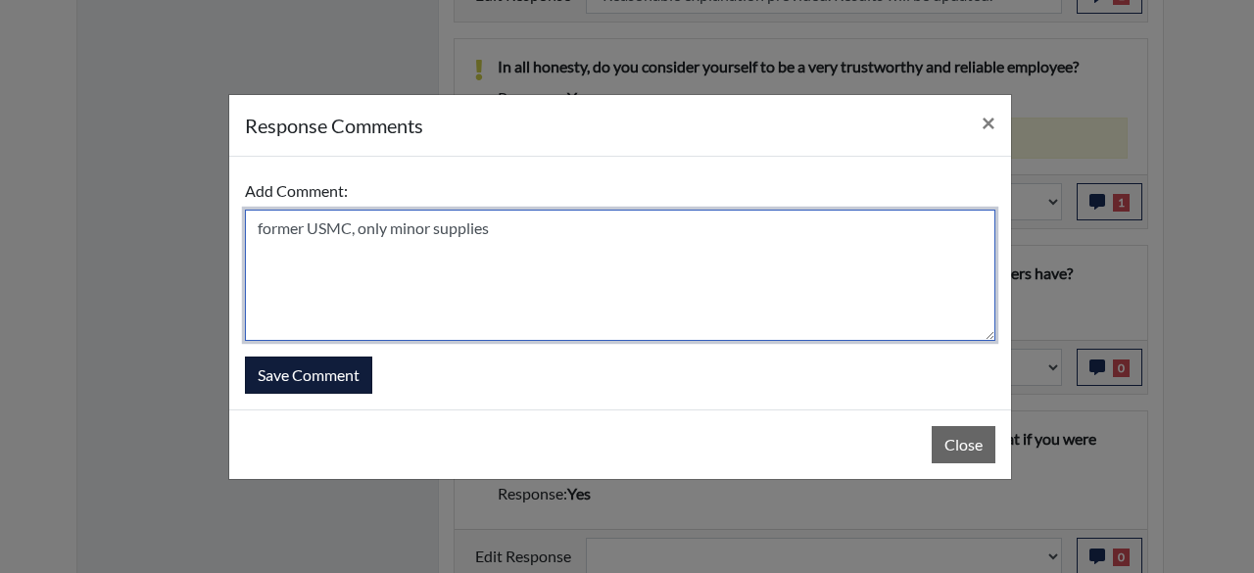
type textarea "former USMC, only minor supplies"
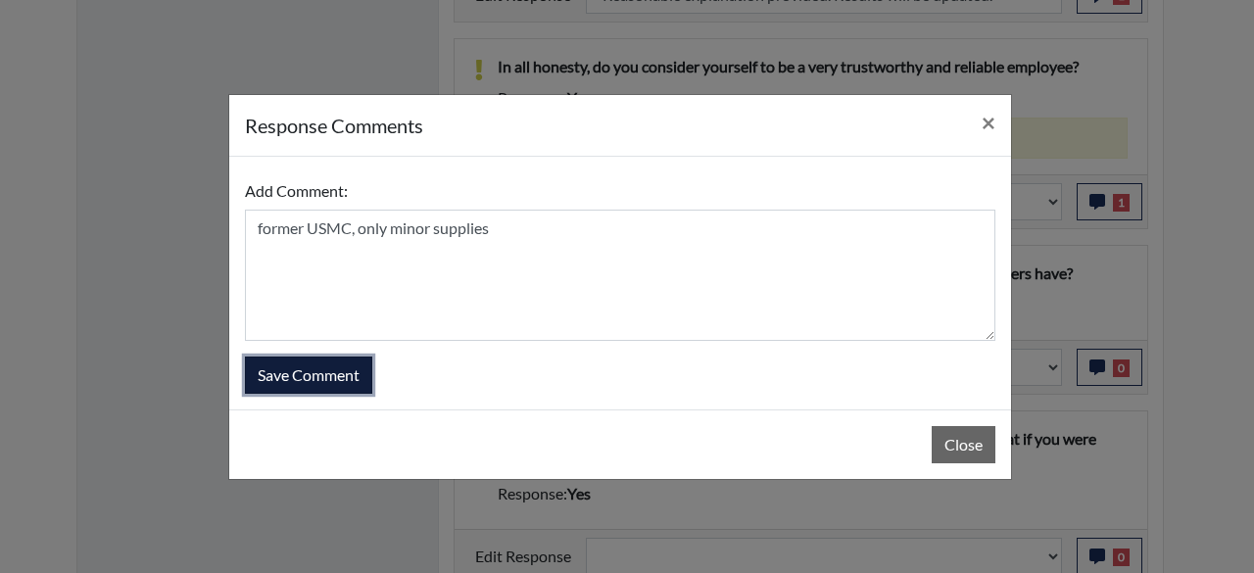
click at [319, 379] on button "Save Comment" at bounding box center [308, 375] width 127 height 37
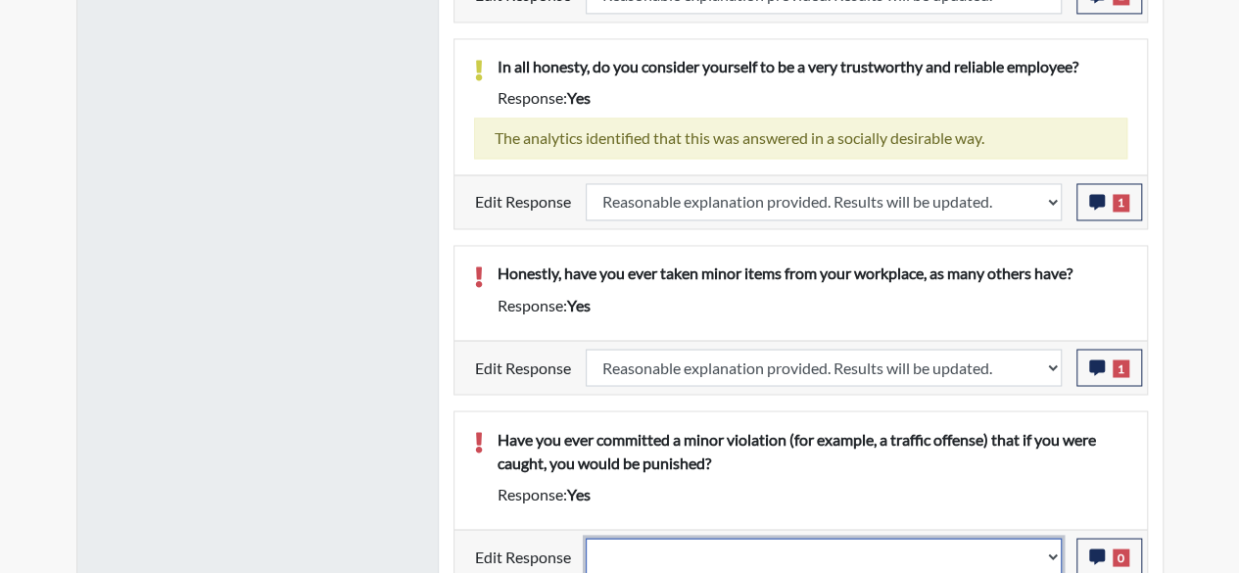
click at [1057, 540] on select "Question is not relevant. Results will be updated. Reasonable explanation provi…" at bounding box center [824, 556] width 476 height 37
select select "reasonable-explanation-provided"
click at [586, 538] on select "Question is not relevant. Results will be updated. Reasonable explanation provi…" at bounding box center [824, 556] width 476 height 37
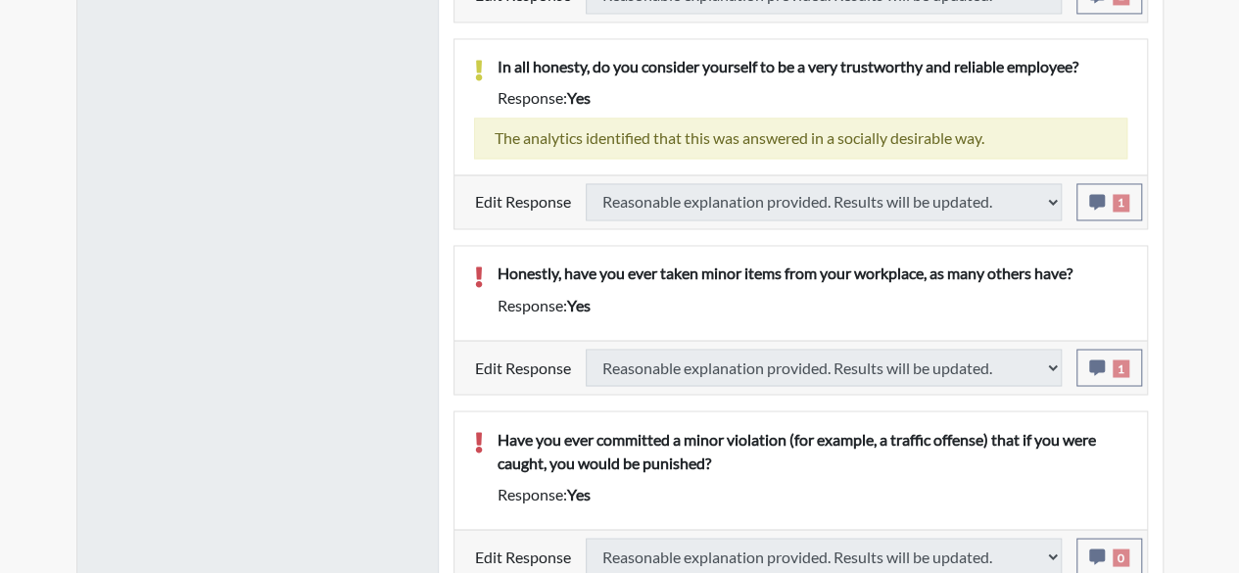
scroll to position [1510, 0]
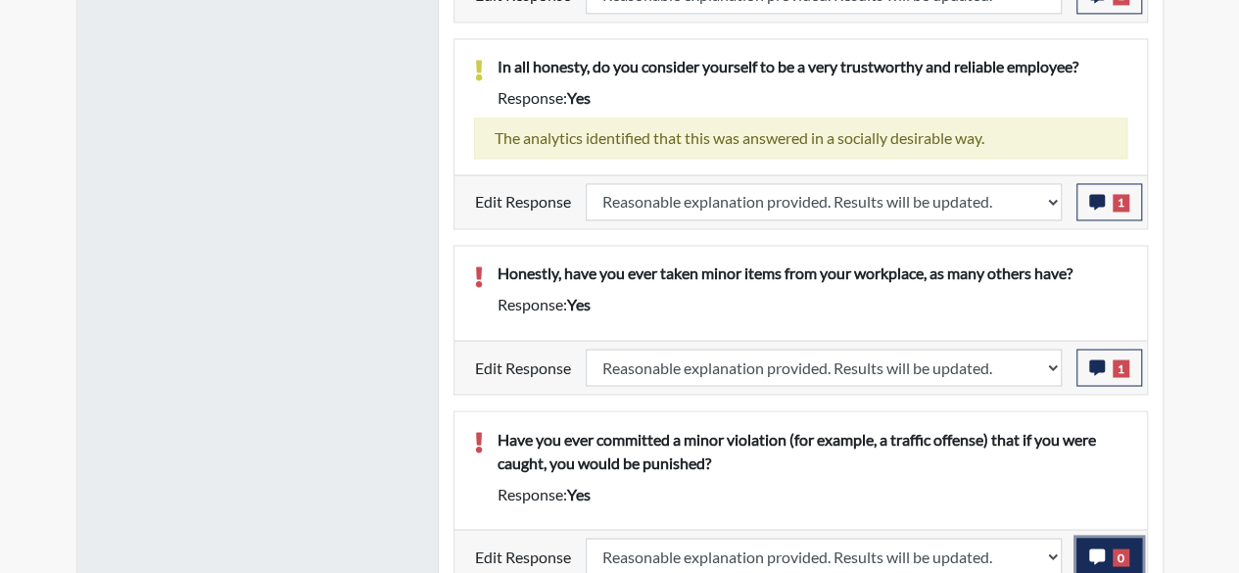
click at [1126, 549] on span "0" at bounding box center [1121, 558] width 17 height 18
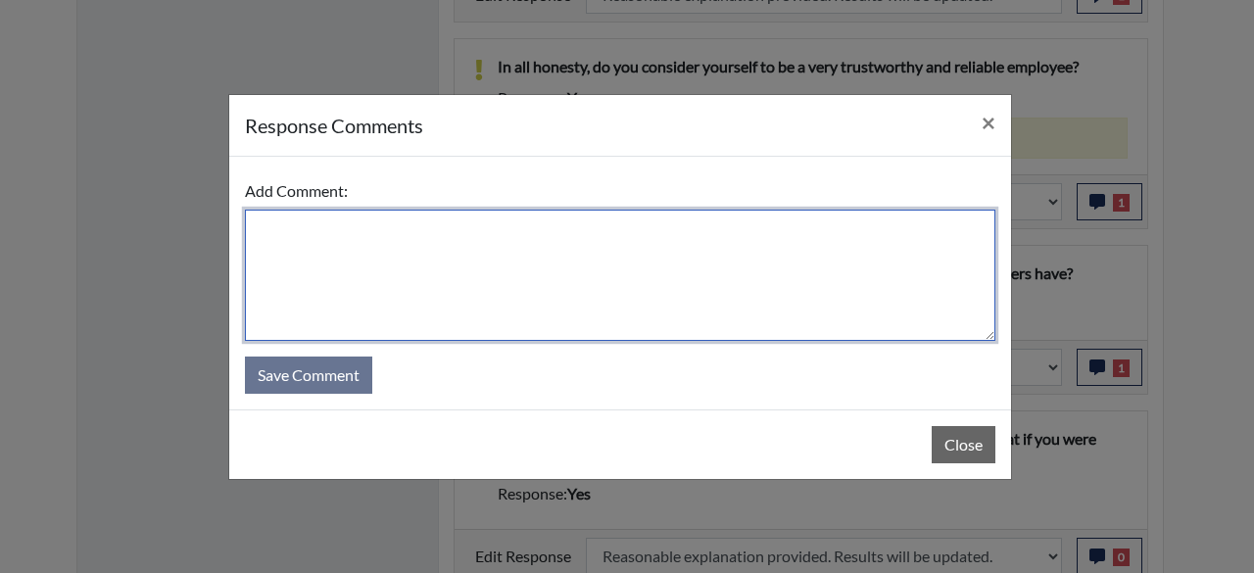
click at [268, 225] on textarea at bounding box center [620, 275] width 750 height 131
click at [296, 232] on textarea "monir traffic only" at bounding box center [620, 275] width 750 height 131
type textarea "minor traffic only"
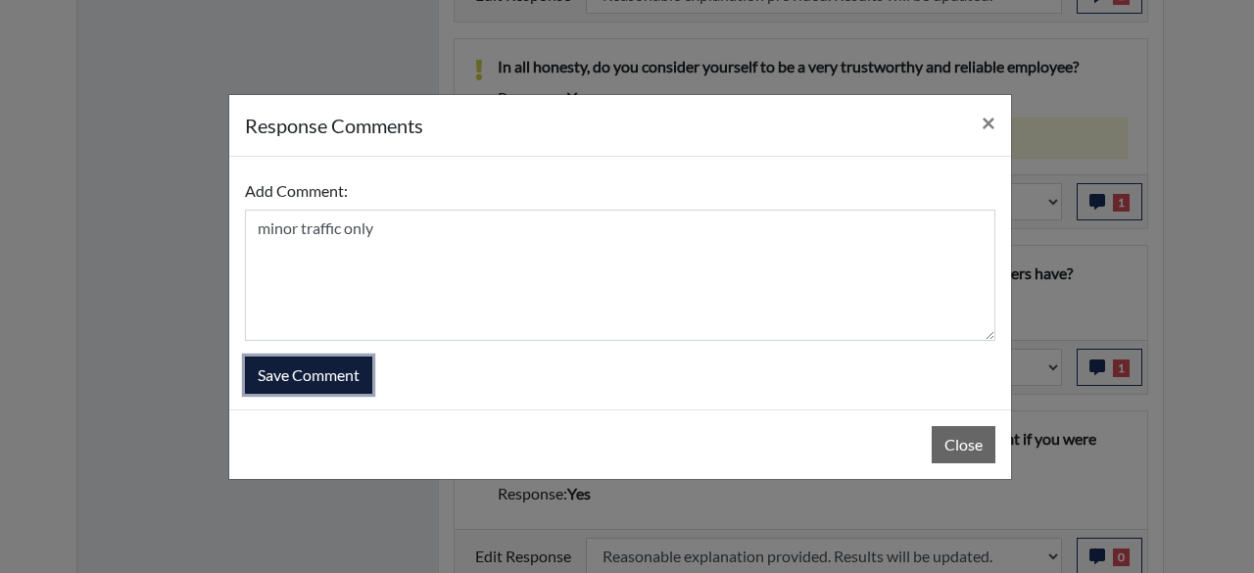
click at [336, 371] on button "Save Comment" at bounding box center [308, 375] width 127 height 37
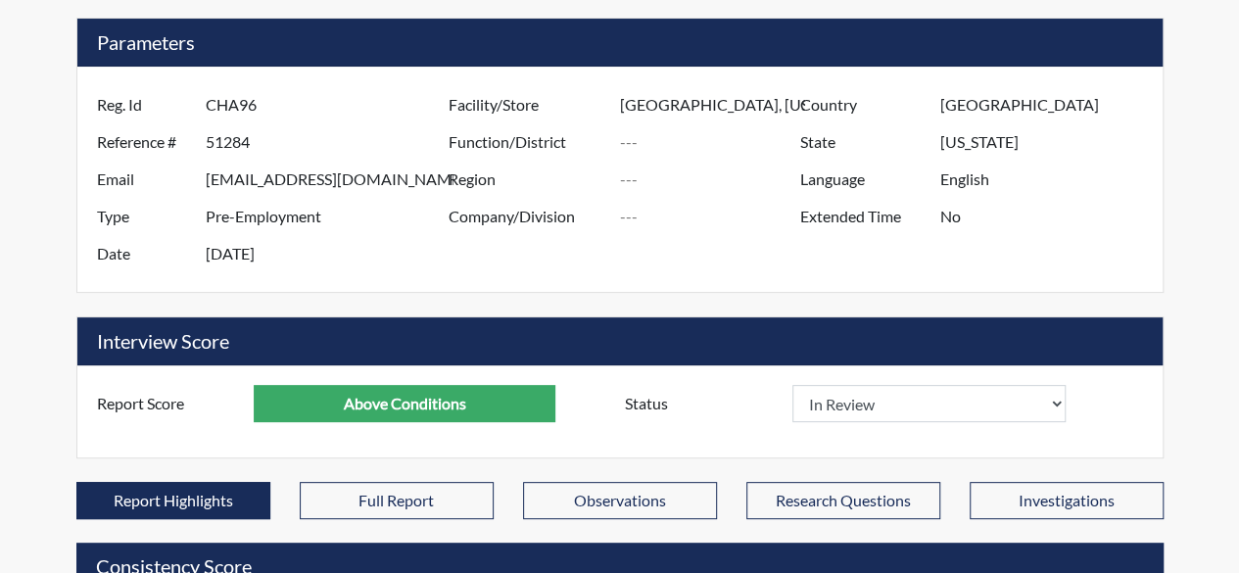
scroll to position [237, 0]
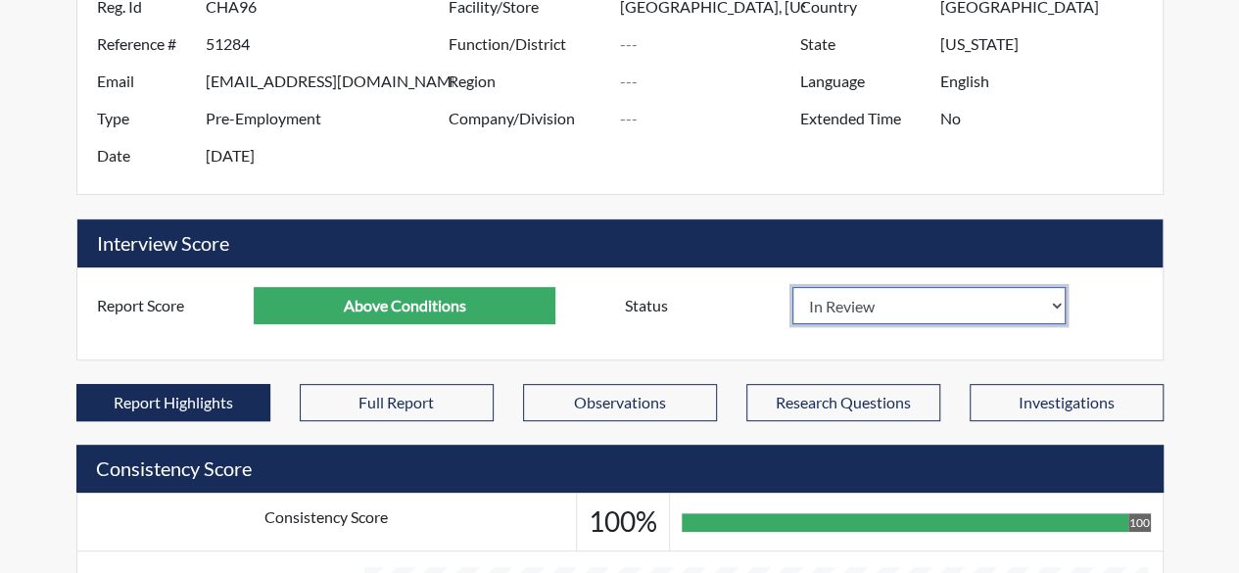
click at [1058, 303] on select "In Review Hire Decline" at bounding box center [929, 305] width 274 height 37
select select "hire"
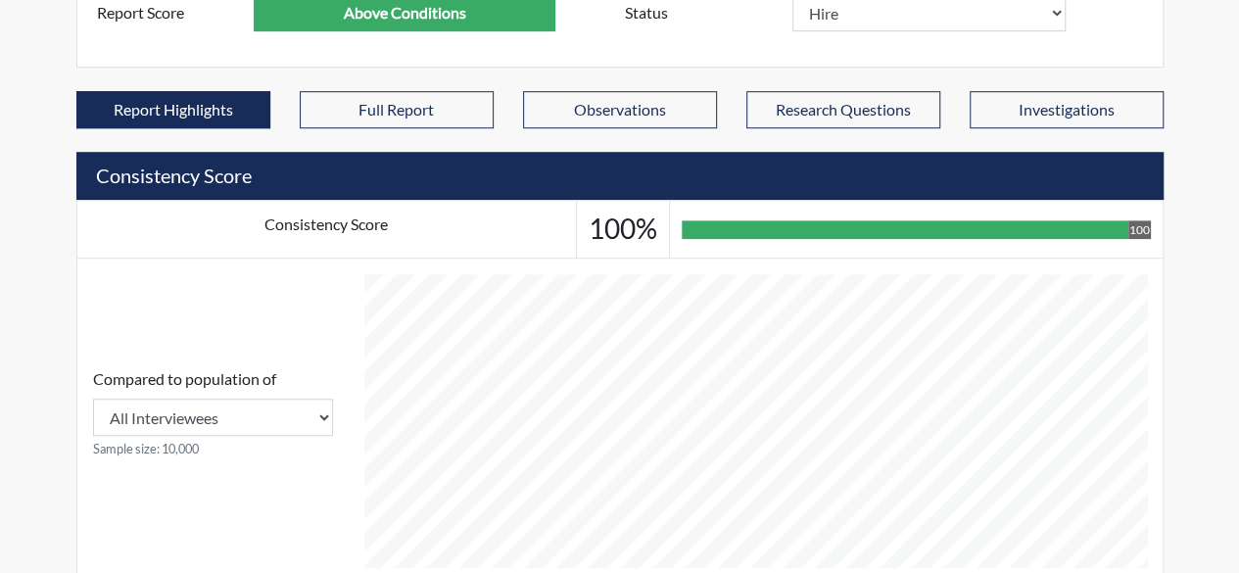
scroll to position [128, 0]
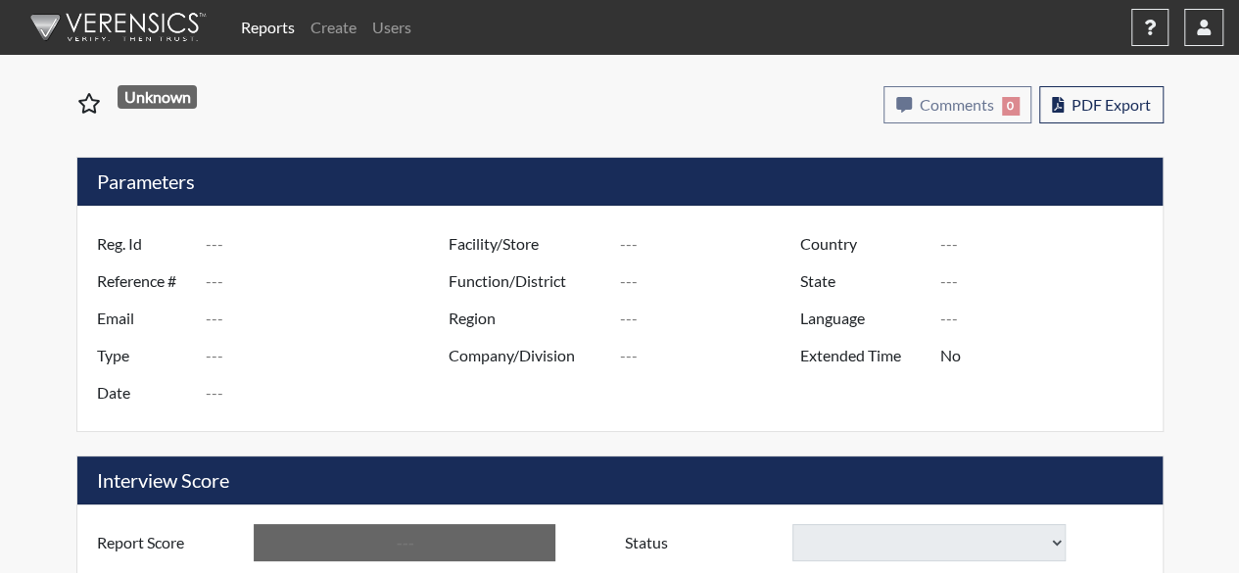
type input "CHA96"
type input "51284"
type input "jgriff371@gmail.com"
type input "Pre-Employment"
type input "Sep 15, 2025"
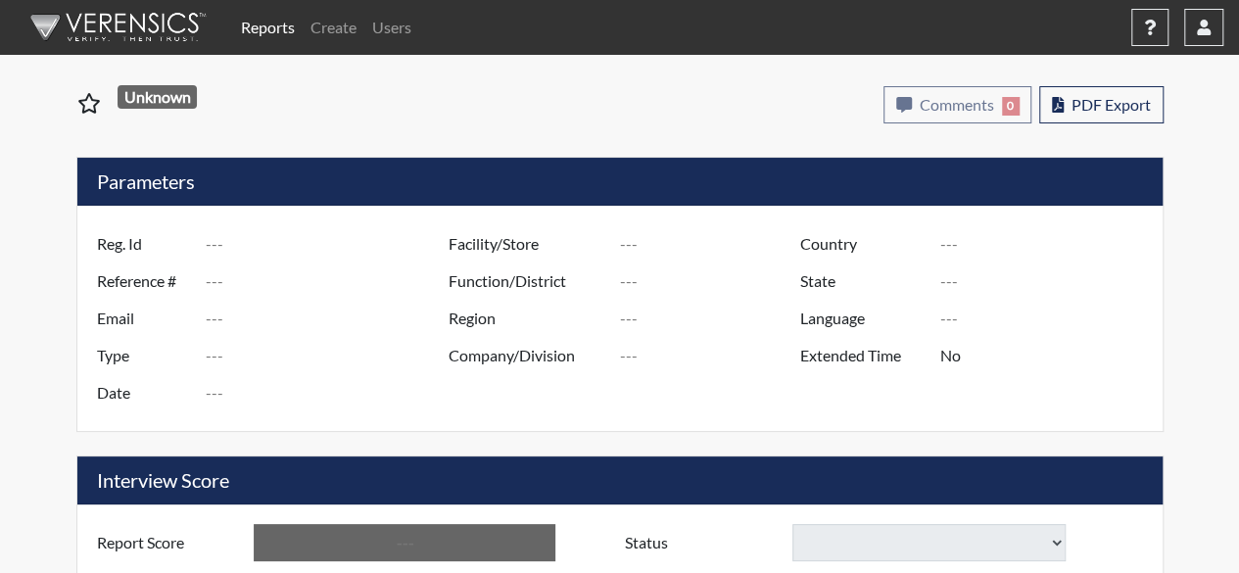
type input "[GEOGRAPHIC_DATA], [US_STATE]"
type input "[GEOGRAPHIC_DATA]"
type input "[US_STATE]"
type input "English"
type input "Above Conditions"
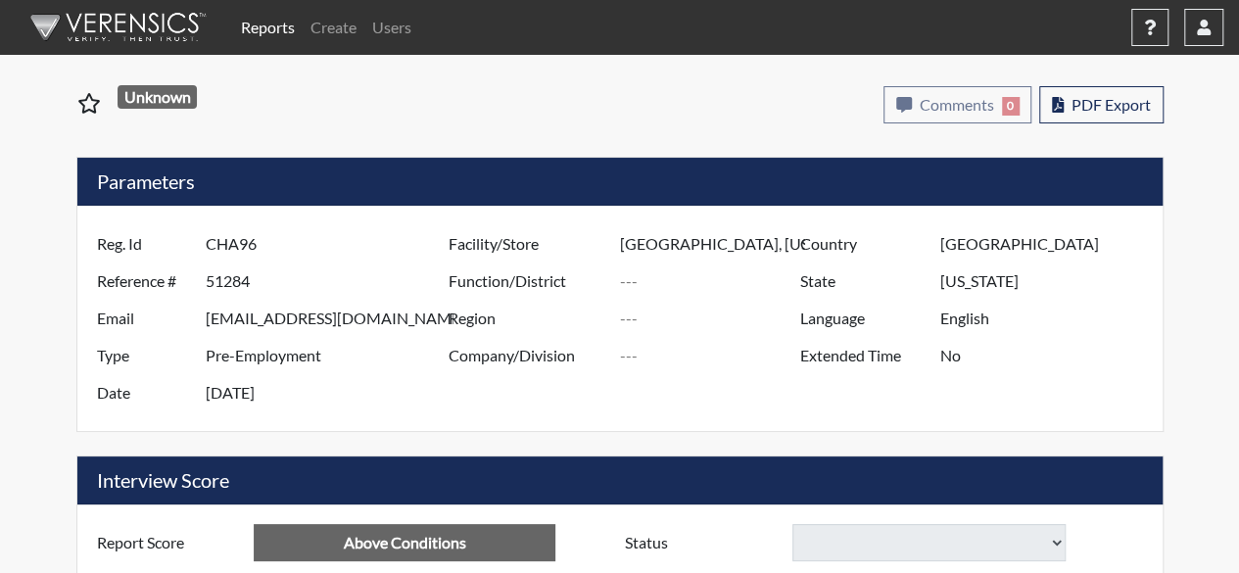
select select "hire"
select select "reasonable-explanation-provided"
select select
select select "reasonable-explanation-provided"
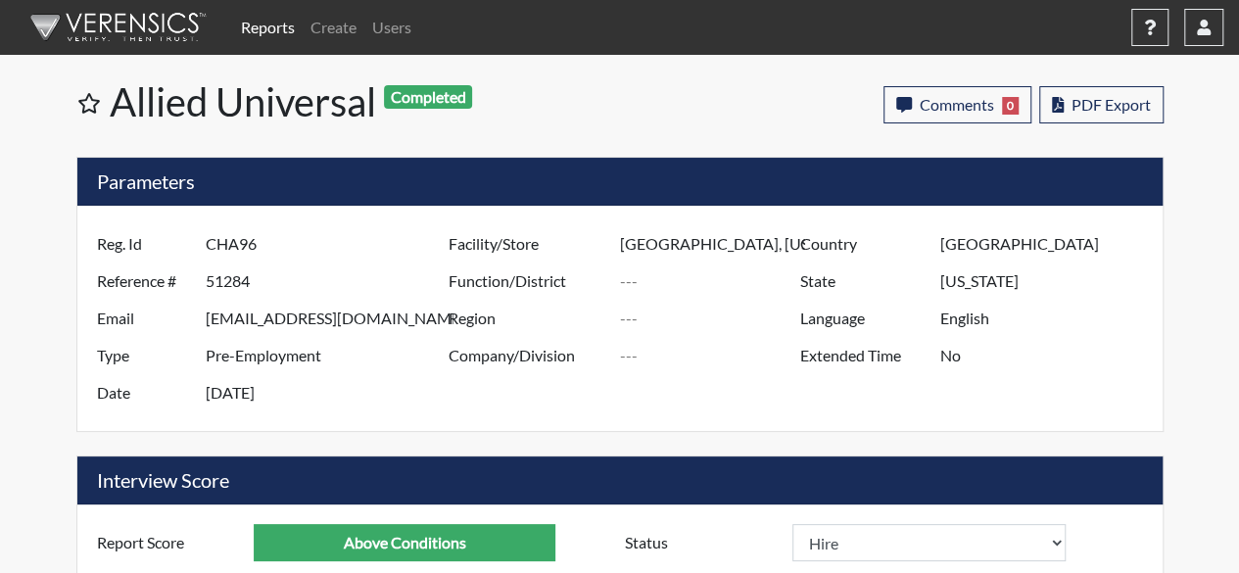
scroll to position [325, 815]
click at [1124, 107] on span "PDF Export" at bounding box center [1111, 104] width 79 height 19
